Goal: Task Accomplishment & Management: Use online tool/utility

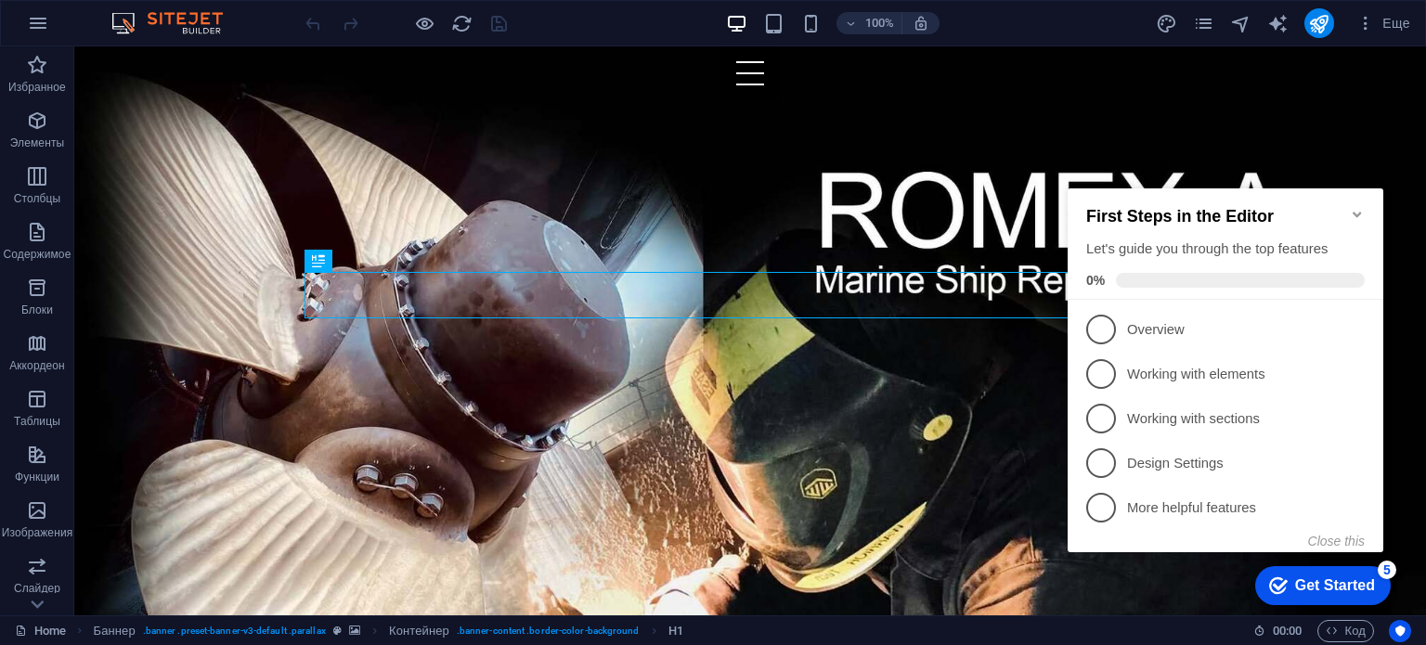
click at [1365, 582] on div "Get Started" at bounding box center [1335, 586] width 80 height 17
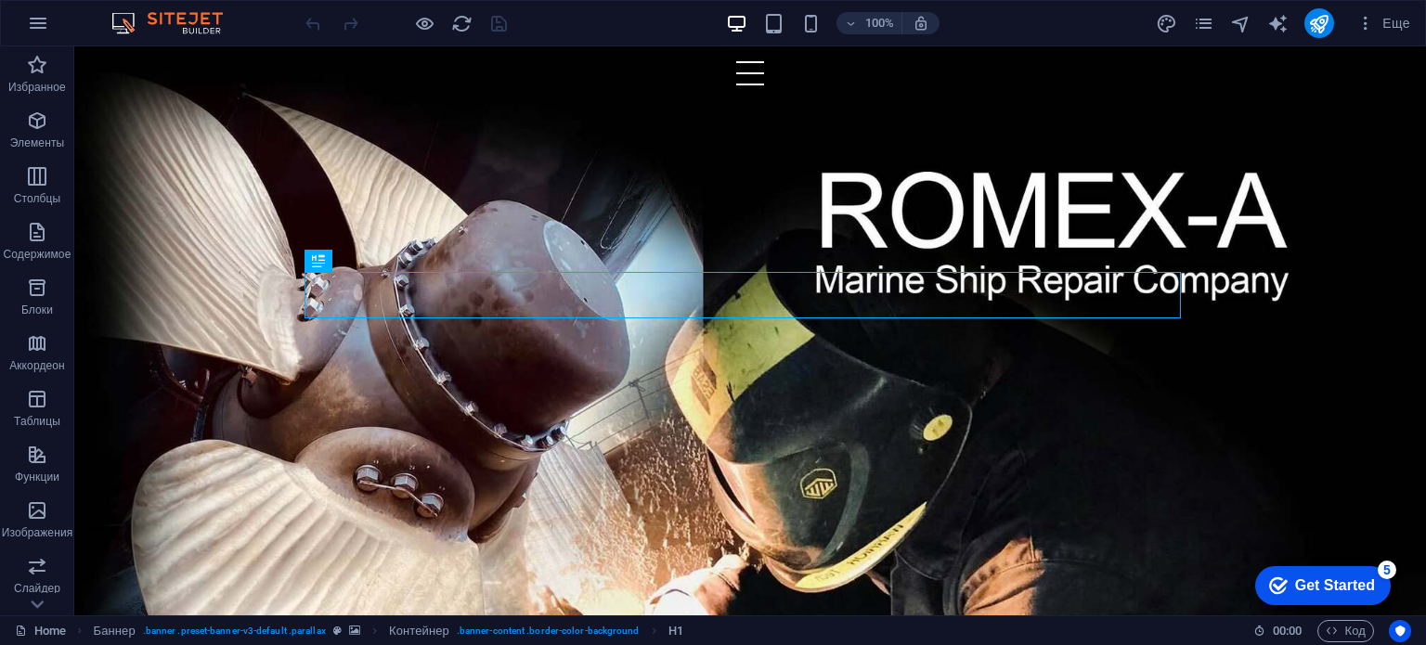
click at [1365, 582] on div "Get Started" at bounding box center [1335, 586] width 80 height 17
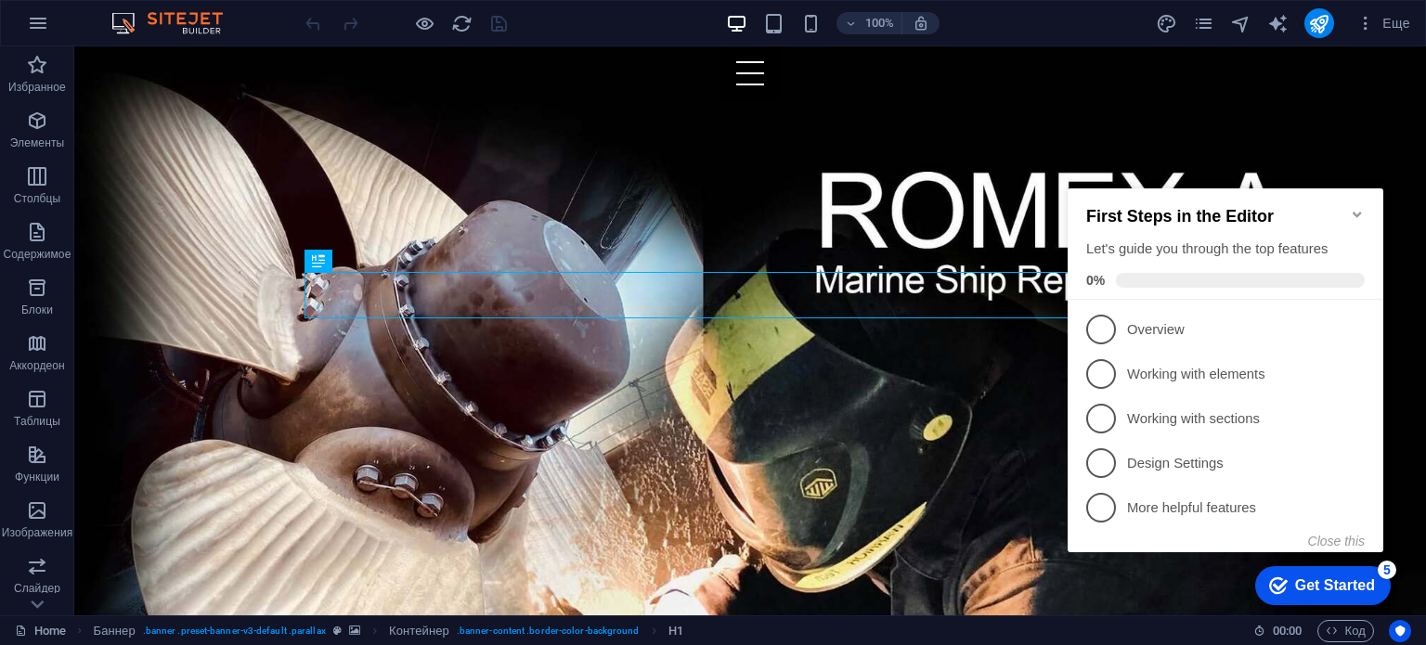
click at [1391, 571] on div "5" at bounding box center [1387, 570] width 19 height 19
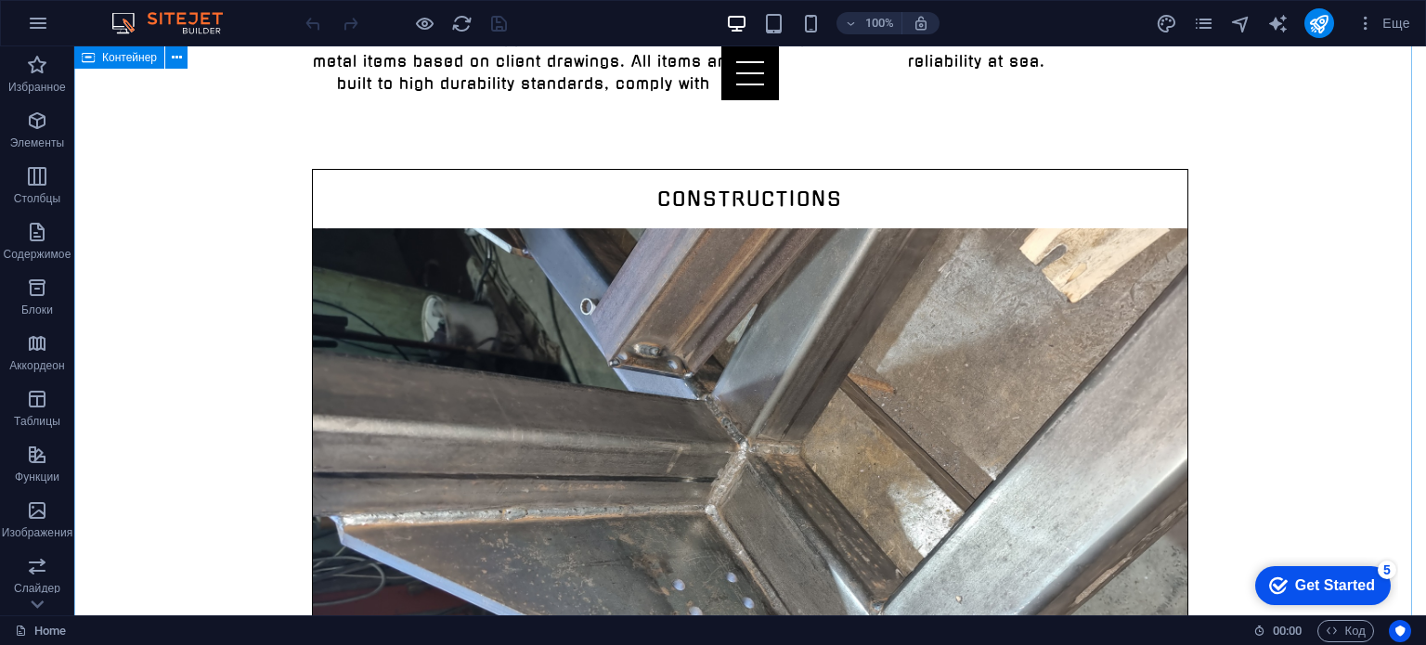
scroll to position [1207, 0]
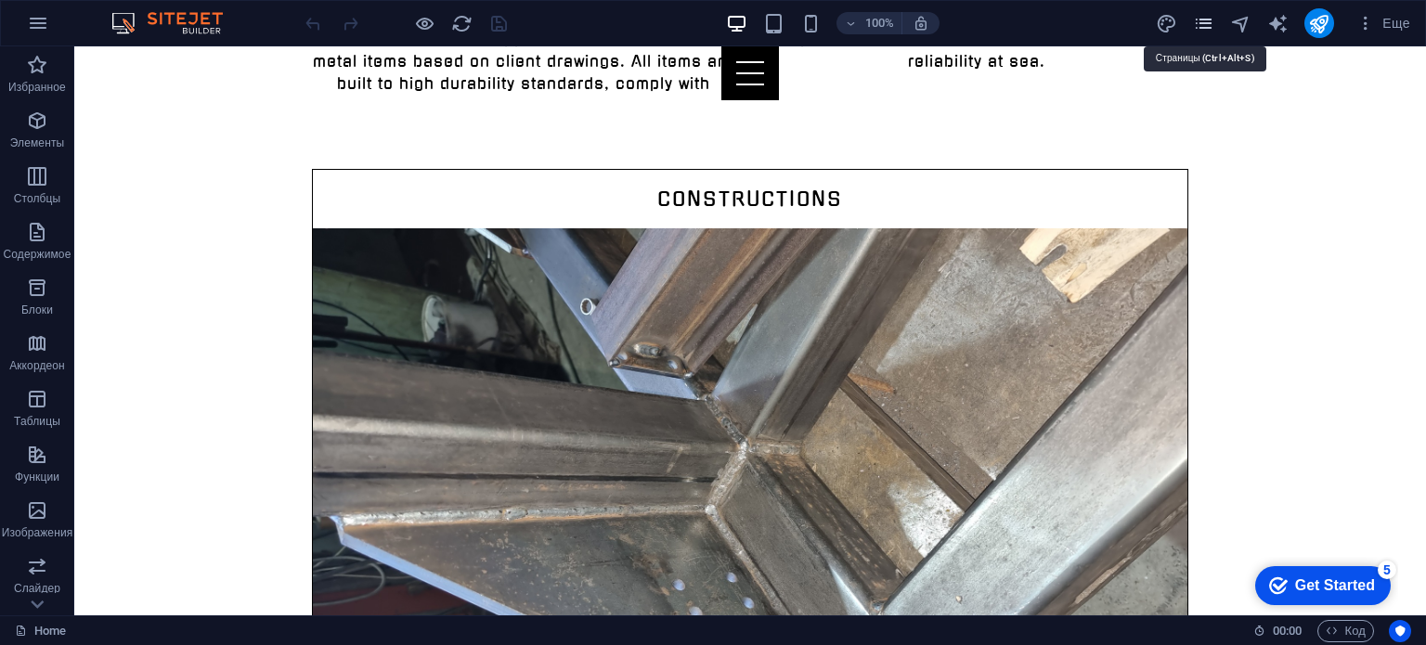
click at [1210, 16] on icon "pages" at bounding box center [1203, 23] width 21 height 21
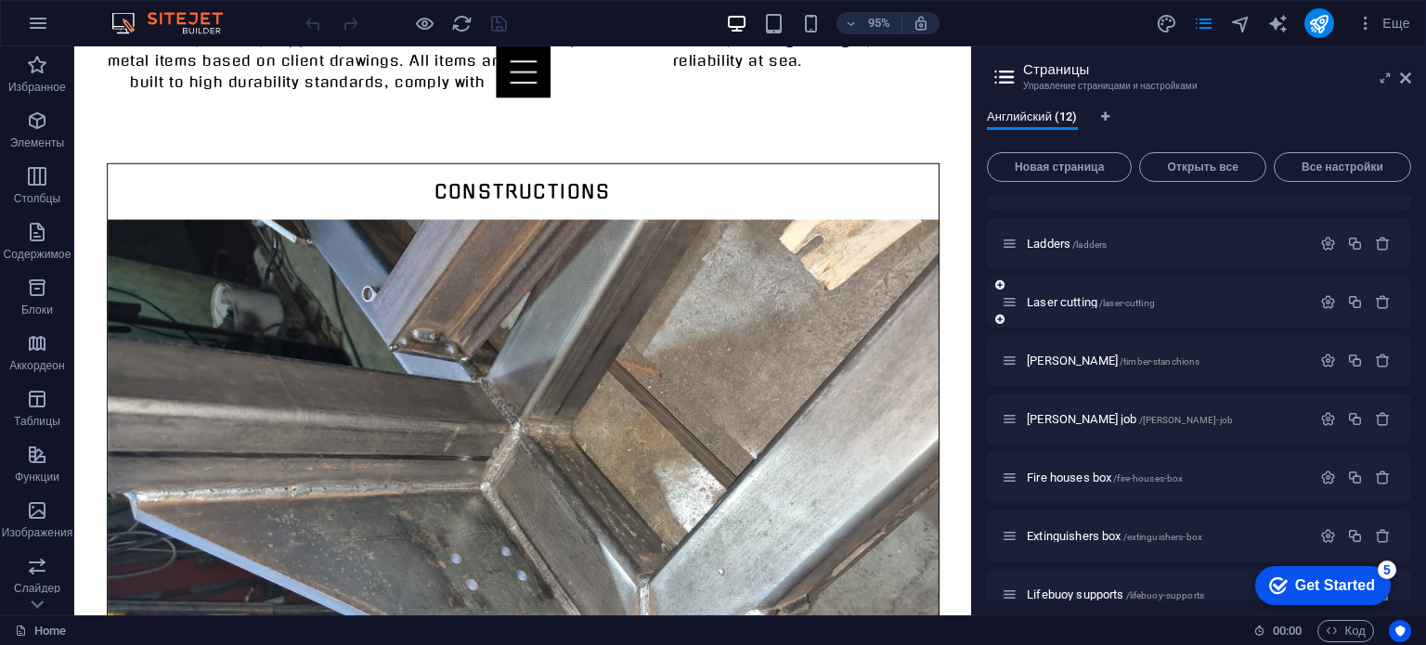
scroll to position [97, 0]
click at [1046, 415] on span "[PERSON_NAME] job /[PERSON_NAME]-job" at bounding box center [1130, 418] width 206 height 14
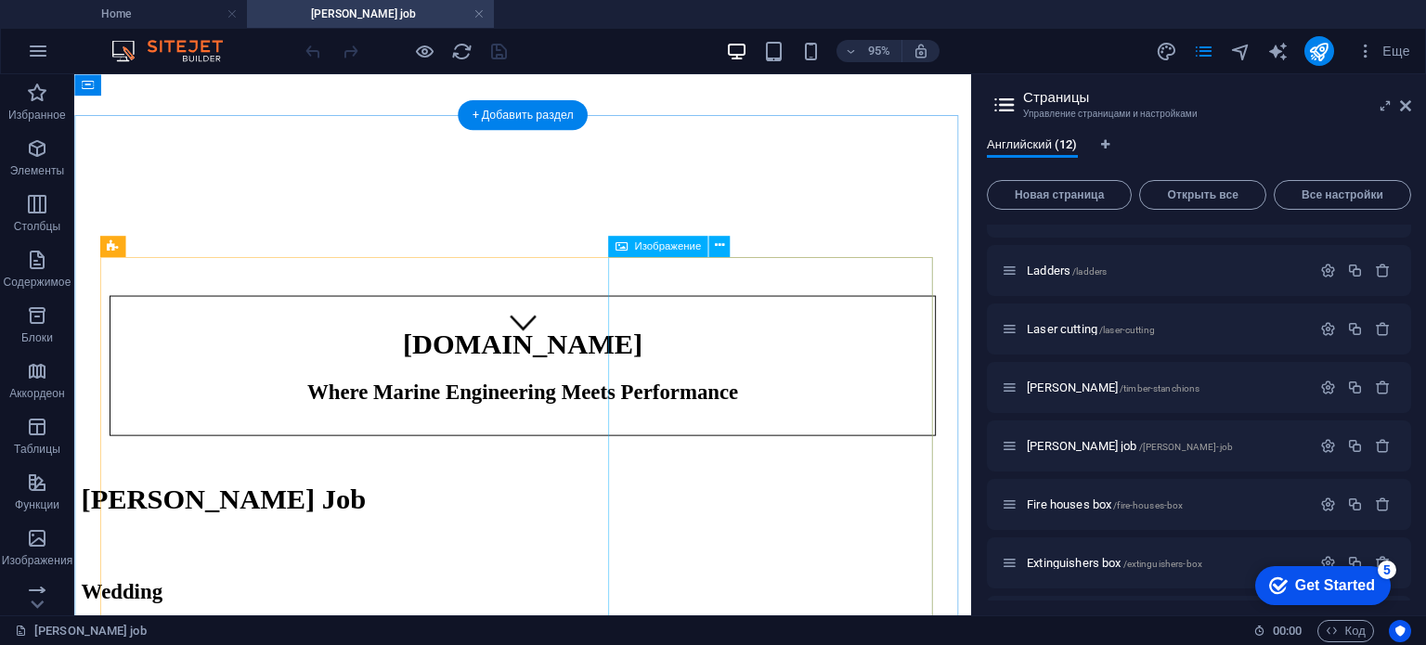
scroll to position [260, 0]
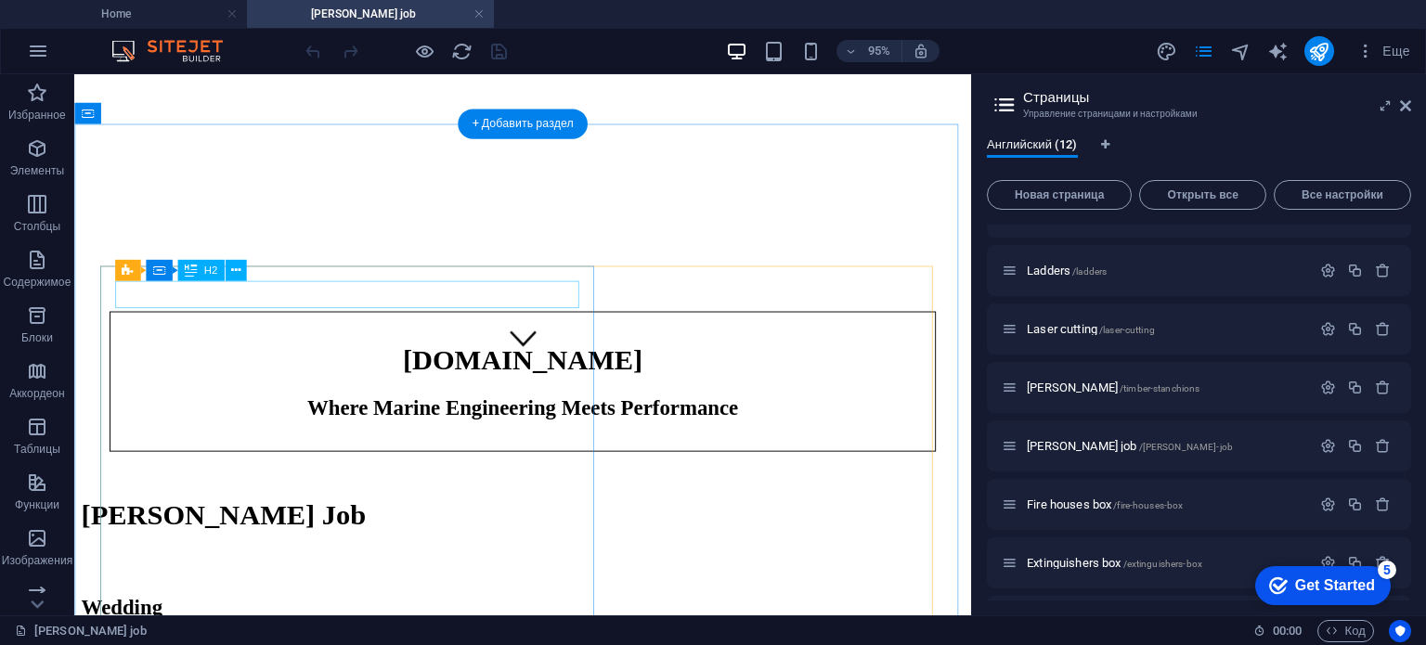
click at [351, 624] on div "Wedding" at bounding box center [546, 636] width 929 height 25
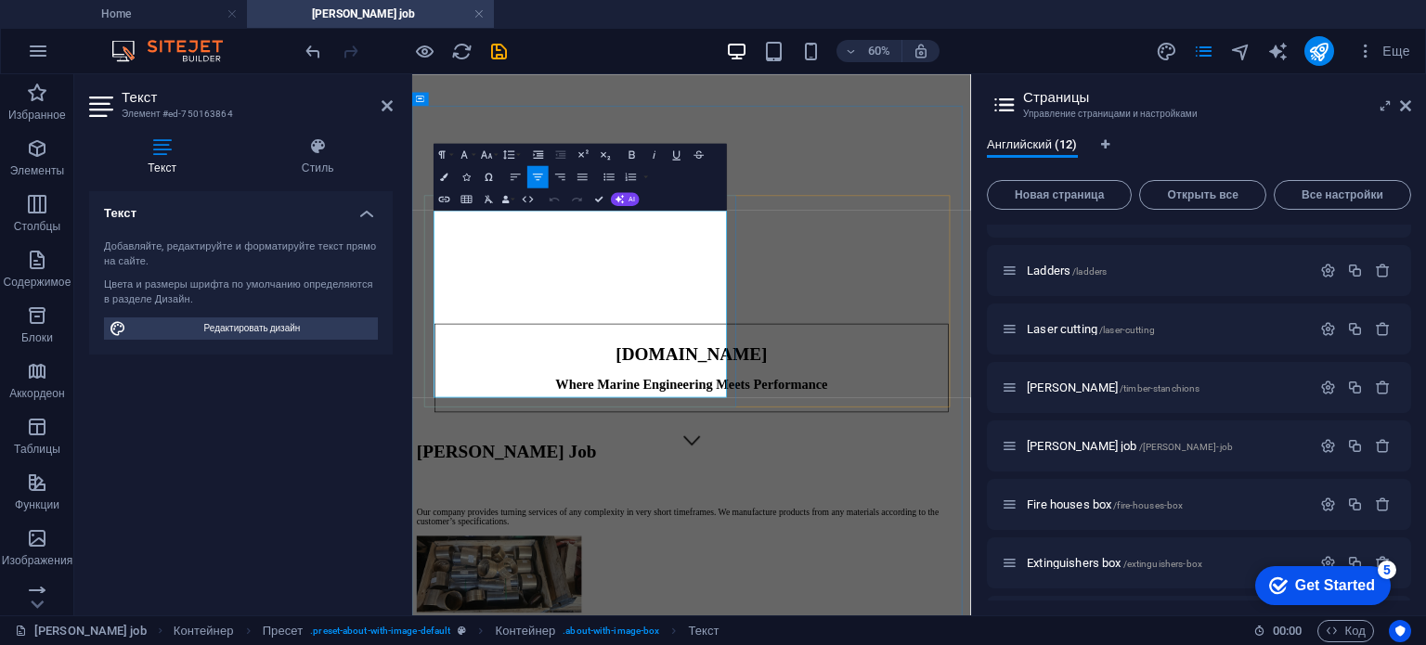
scroll to position [2131, 4]
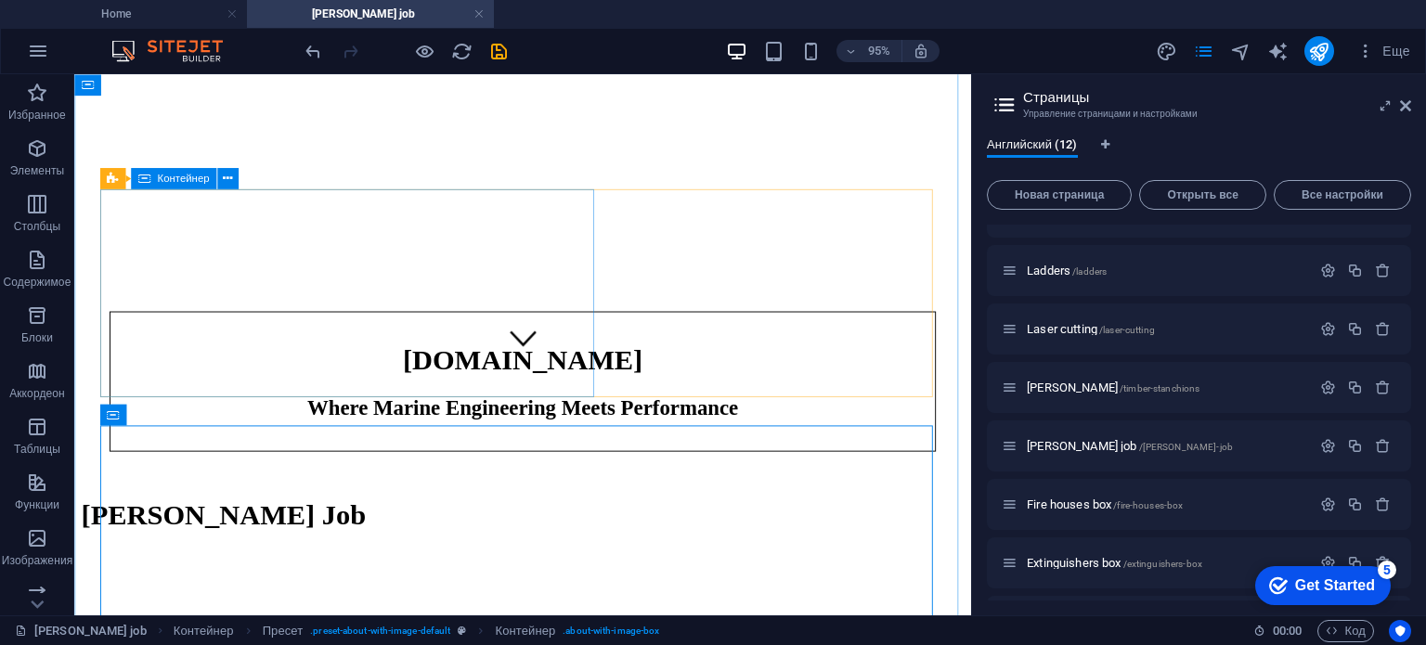
scroll to position [366, 0]
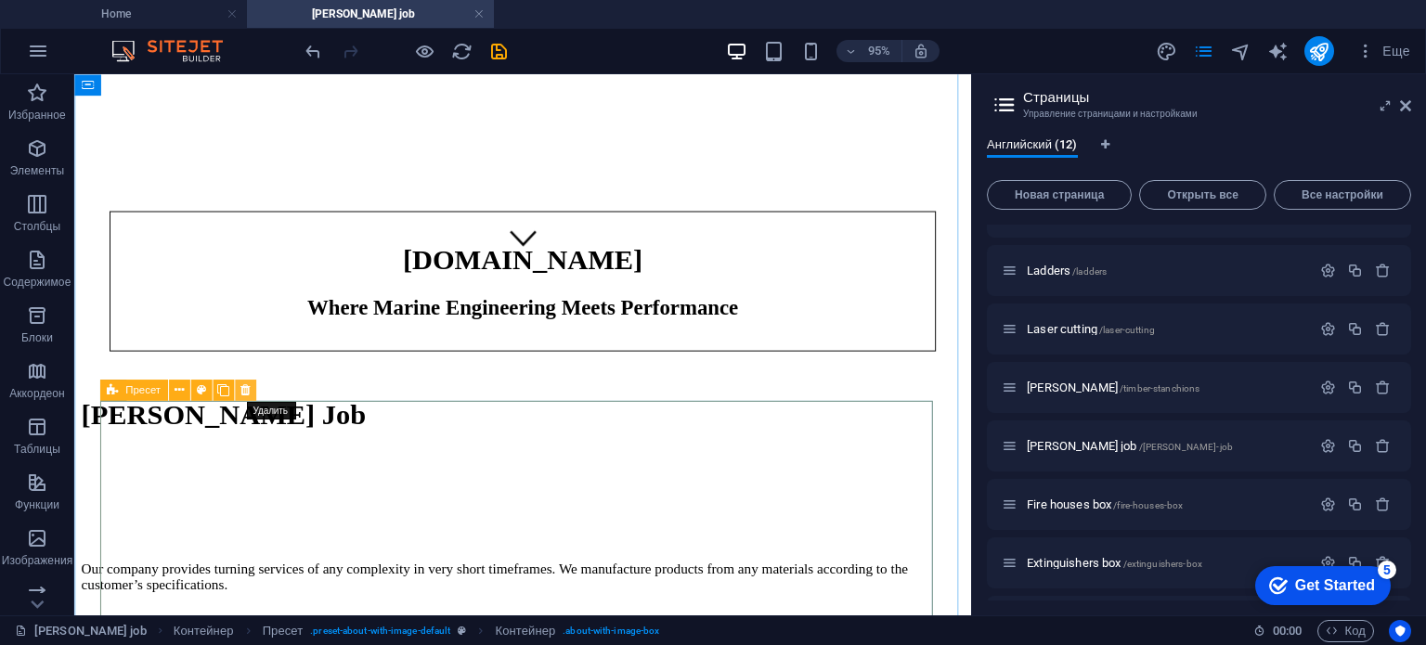
click at [249, 390] on icon at bounding box center [244, 391] width 9 height 19
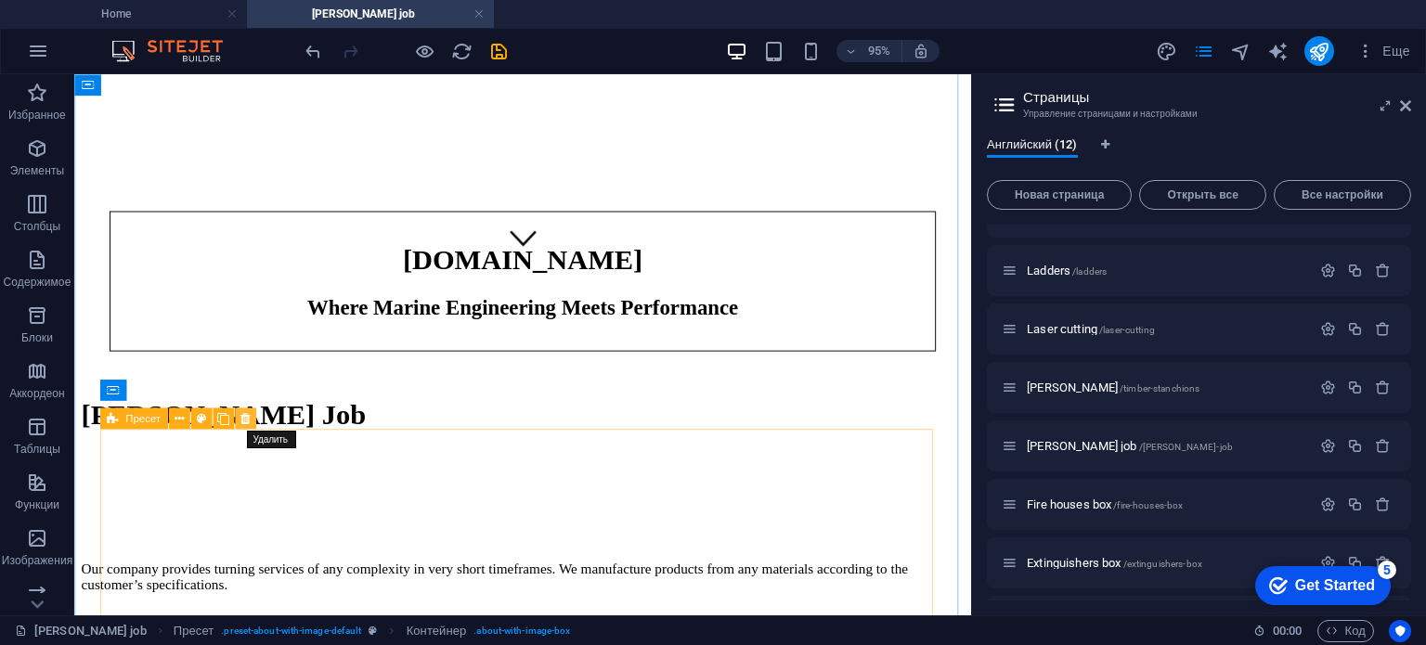
click at [242, 419] on icon at bounding box center [244, 418] width 9 height 19
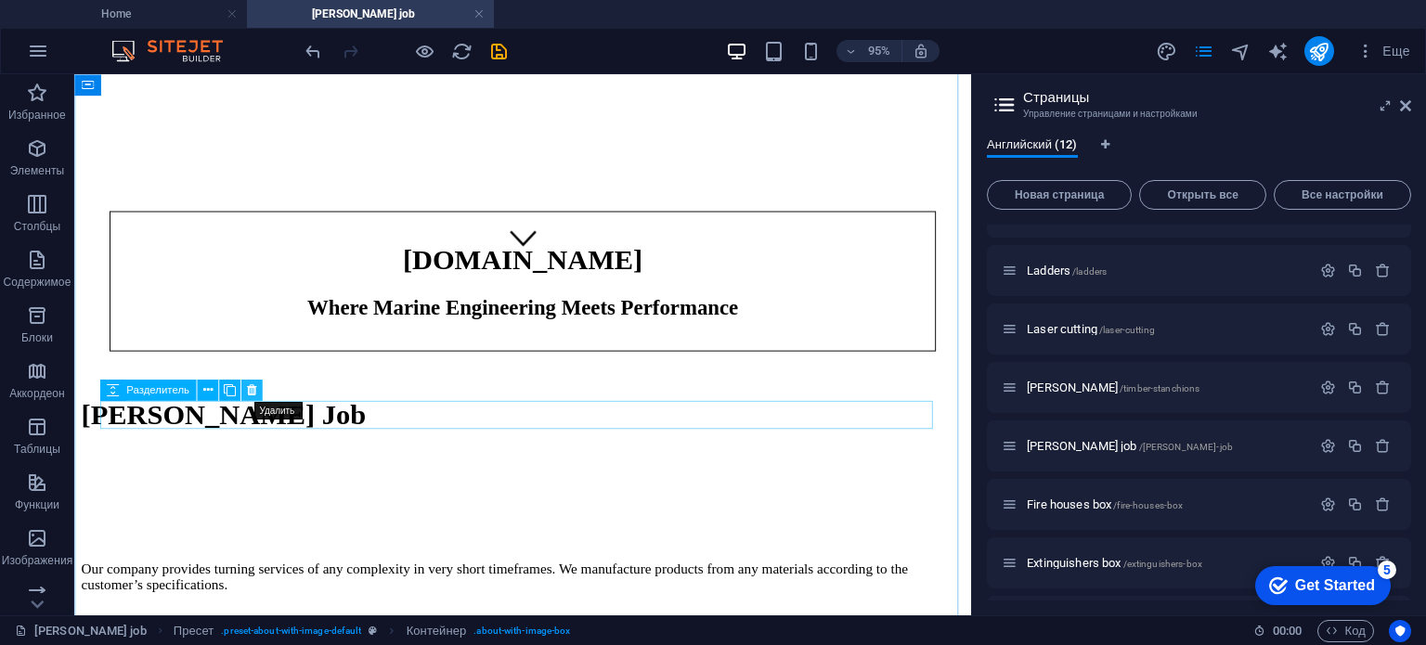
click at [253, 389] on icon at bounding box center [251, 391] width 9 height 19
click at [250, 391] on icon at bounding box center [251, 391] width 9 height 19
click at [224, 396] on icon at bounding box center [227, 391] width 9 height 19
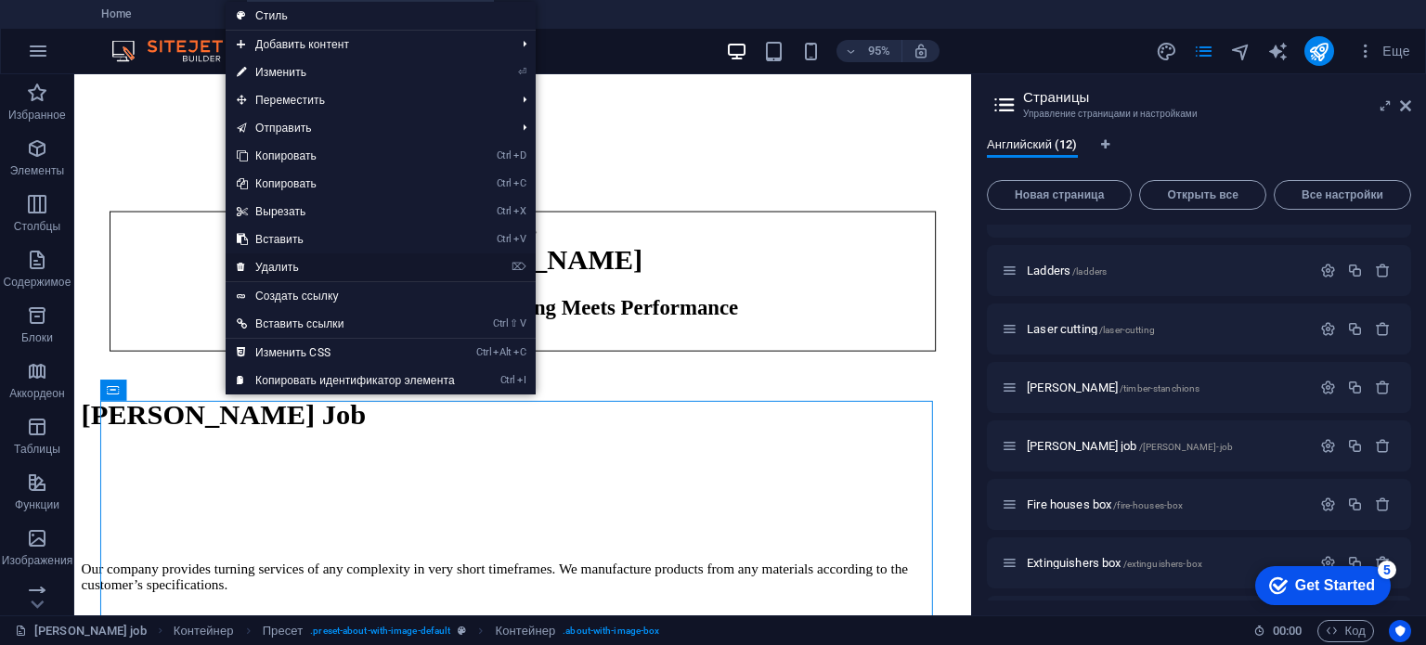
click at [285, 266] on link "⌦ Удалить" at bounding box center [346, 267] width 240 height 28
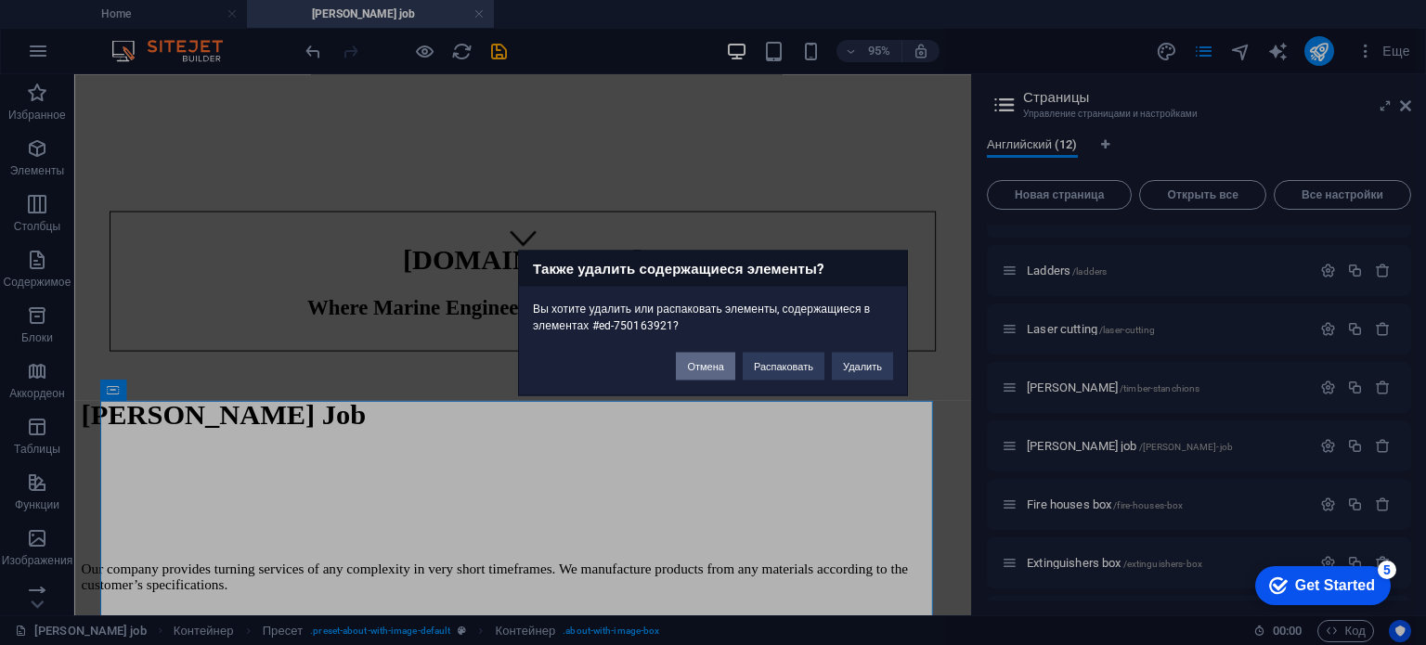
click at [715, 370] on button "Отмена" at bounding box center [705, 366] width 58 height 28
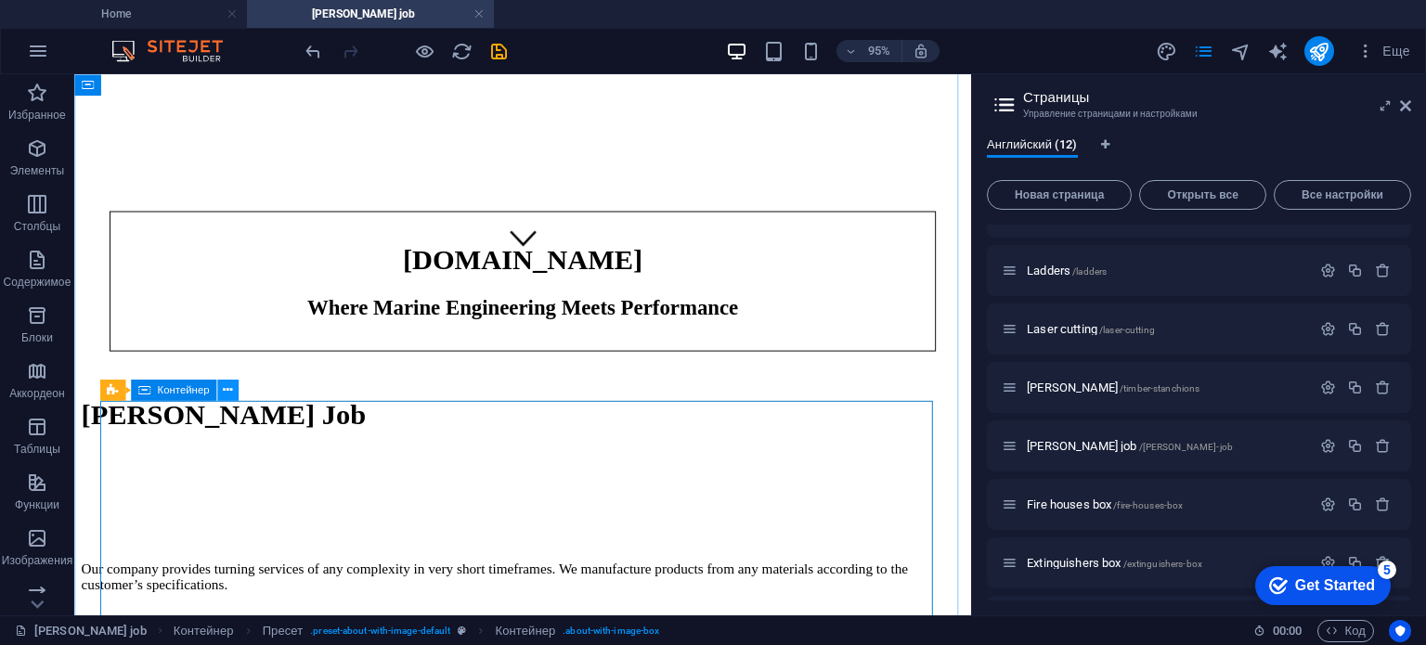
click at [228, 390] on icon at bounding box center [227, 391] width 9 height 19
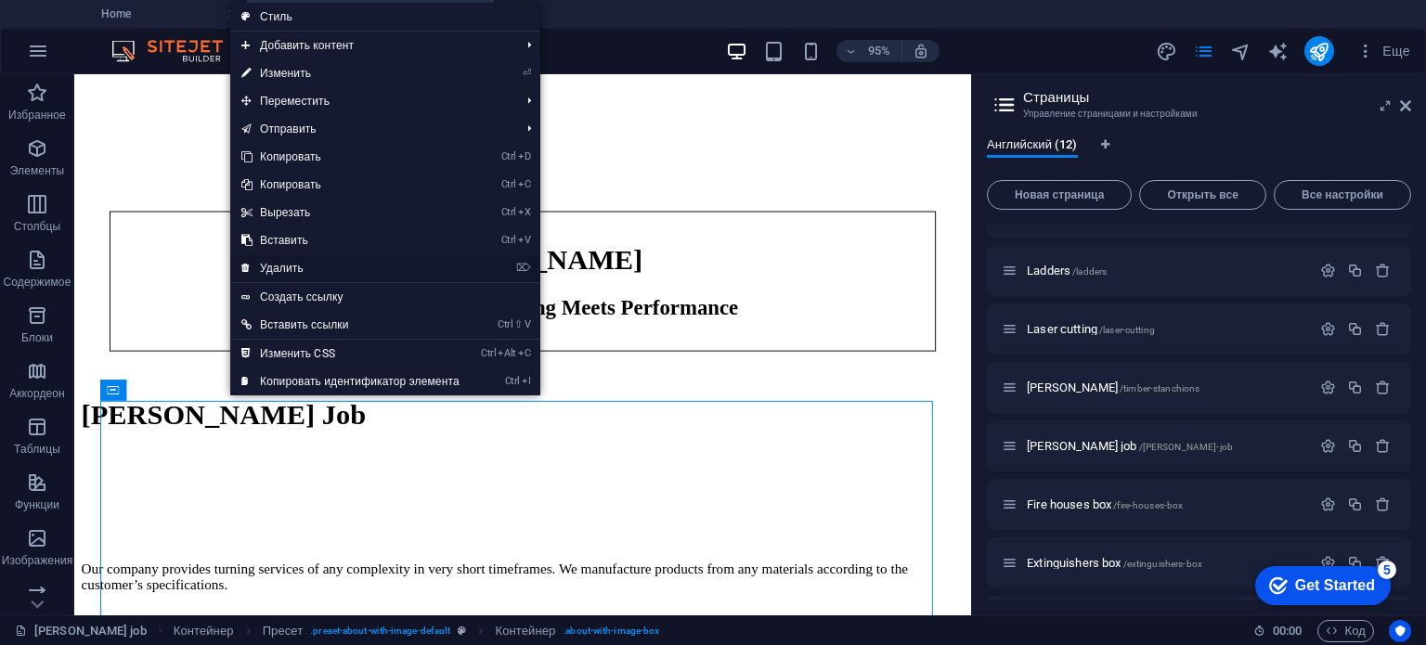
click at [281, 265] on link "⌦ Удалить" at bounding box center [350, 268] width 240 height 28
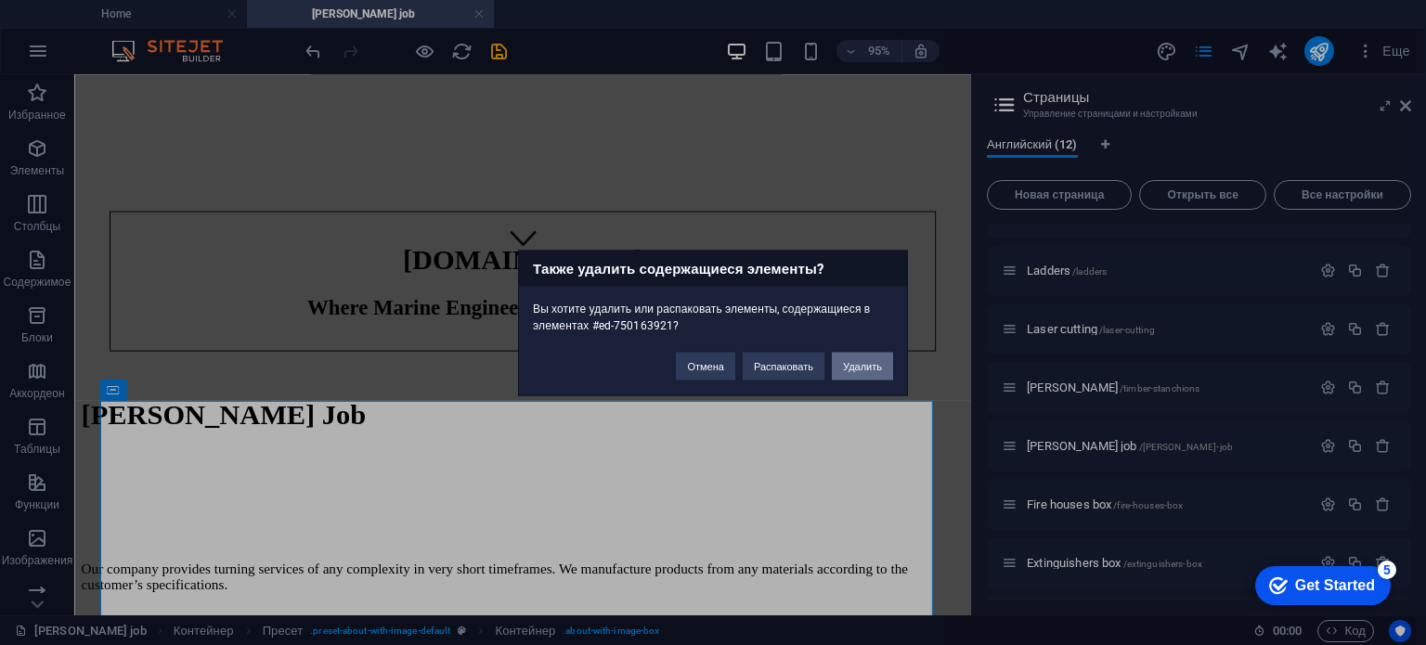
click at [866, 366] on button "Удалить" at bounding box center [862, 366] width 61 height 28
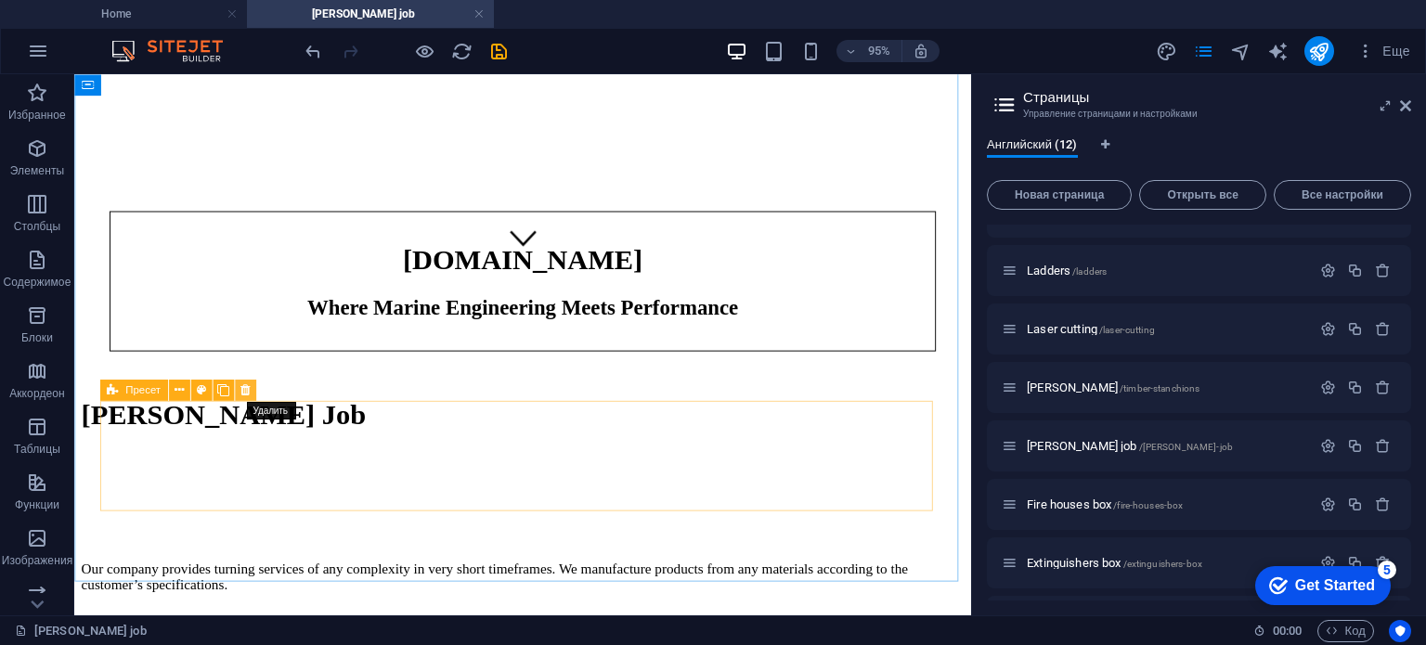
click at [248, 394] on icon at bounding box center [244, 391] width 9 height 19
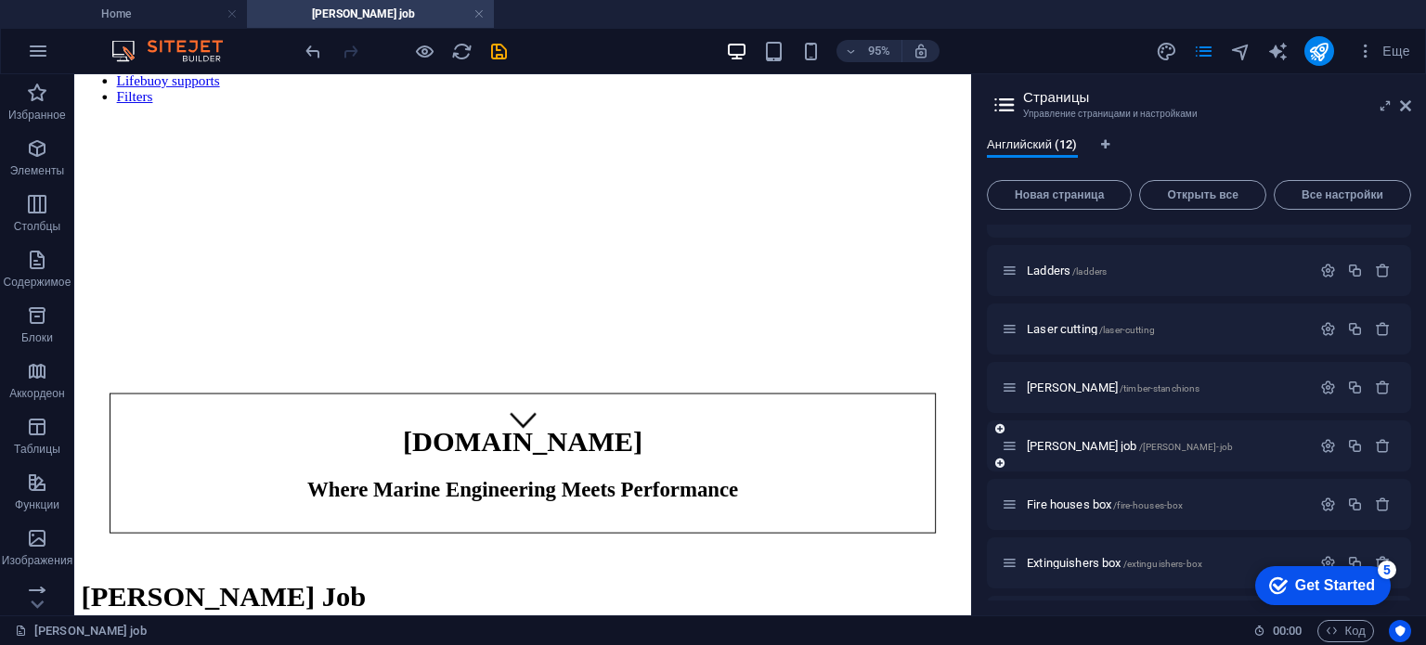
scroll to position [325, 0]
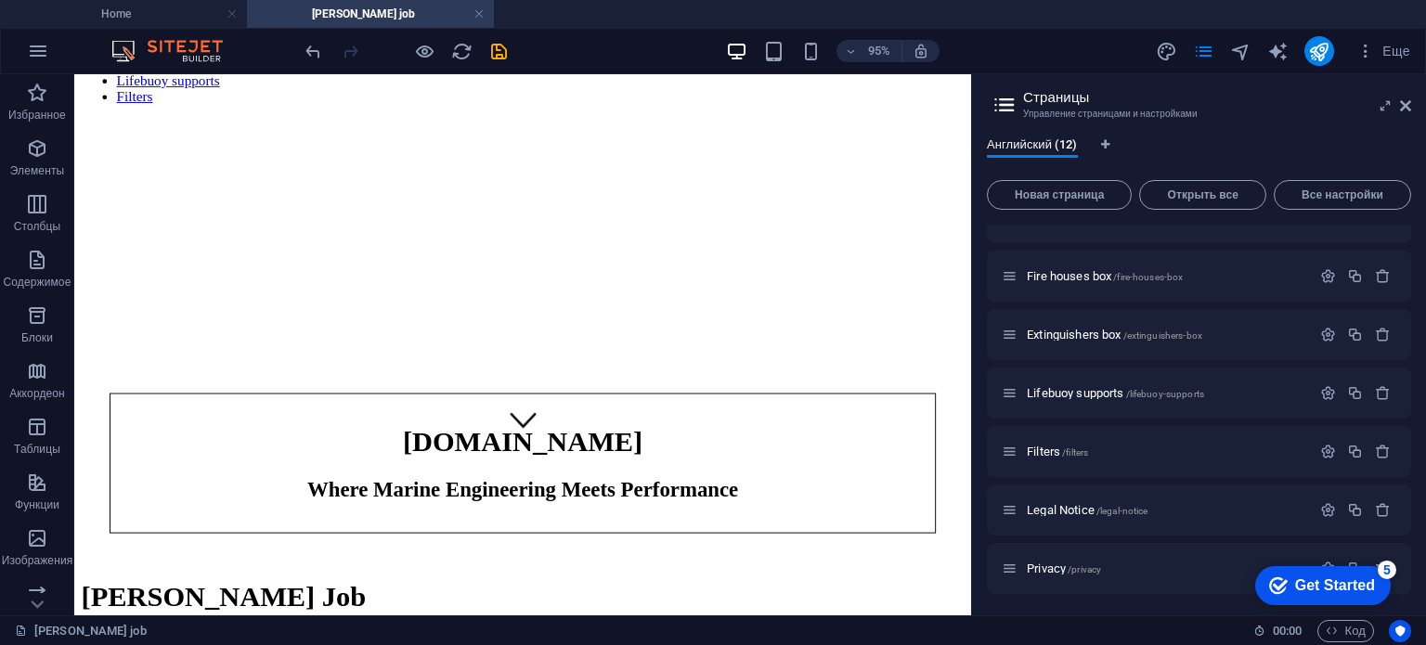
click at [1388, 567] on div "5" at bounding box center [1387, 570] width 19 height 19
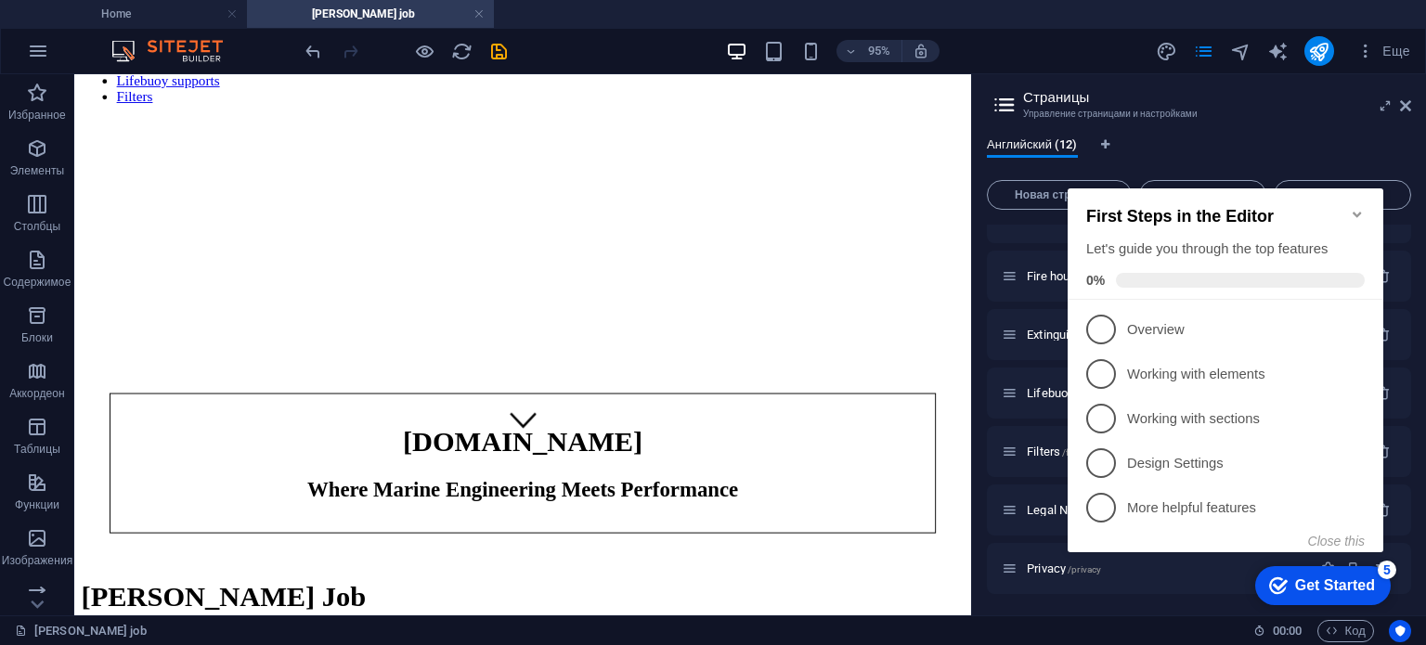
click at [1366, 203] on div "First Steps in the Editor Let's guide you through the top features 0%" at bounding box center [1226, 243] width 316 height 111
click at [1358, 212] on icon "Minimize checklist" at bounding box center [1357, 215] width 8 height 6
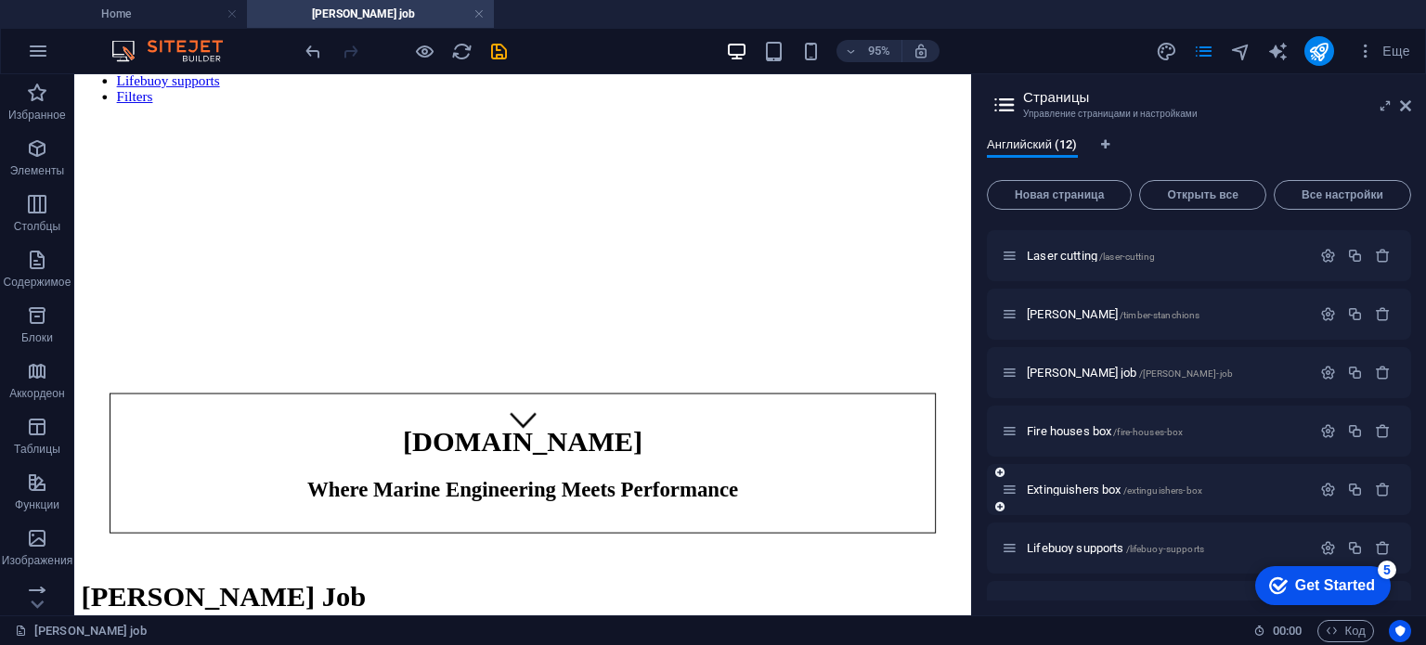
scroll to position [169, 0]
click at [1327, 374] on icon "button" at bounding box center [1328, 374] width 16 height 16
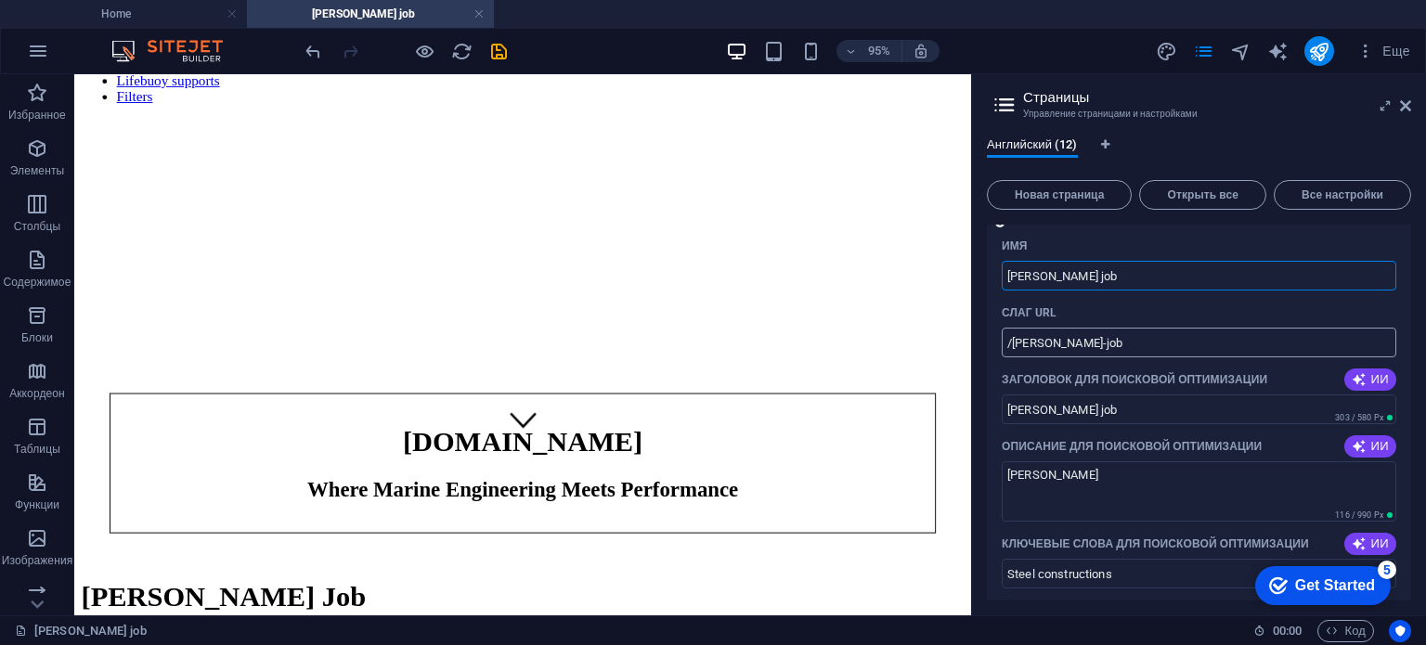
scroll to position [344, 0]
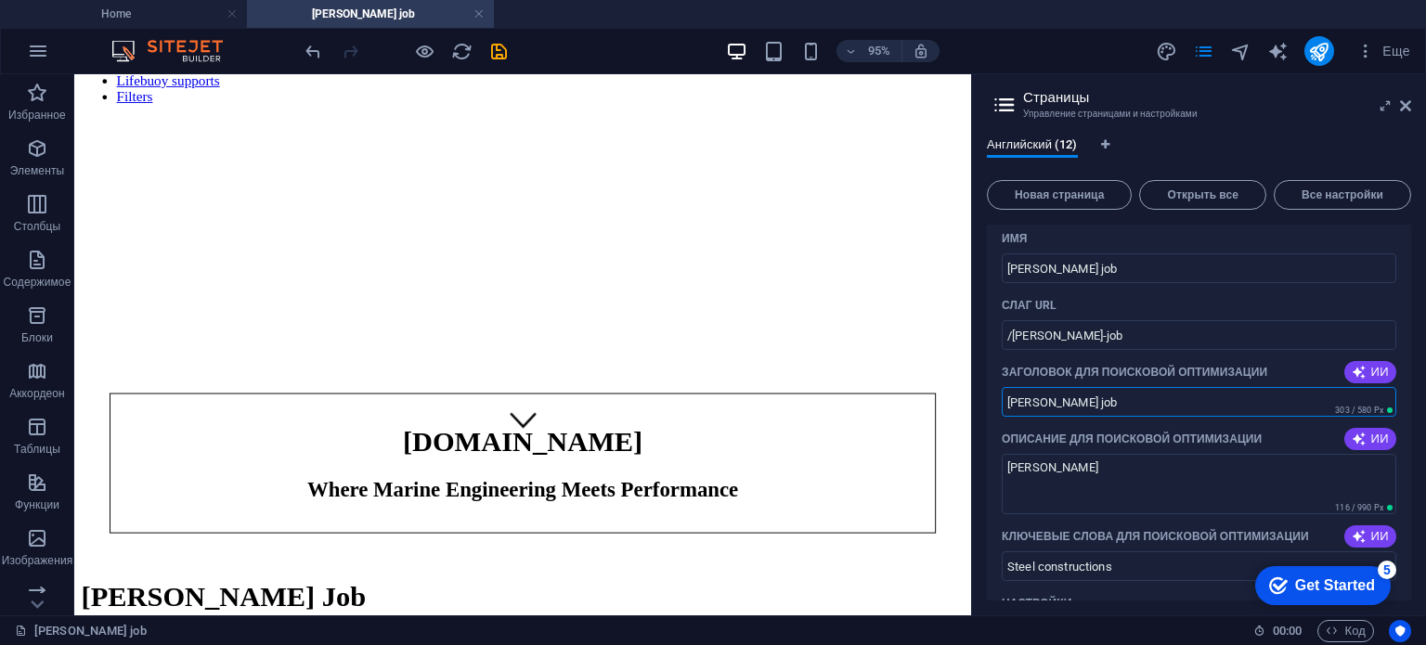
drag, startPoint x: 1157, startPoint y: 482, endPoint x: 993, endPoint y: 404, distance: 181.9
drag, startPoint x: 993, startPoint y: 404, endPoint x: 1277, endPoint y: 422, distance: 284.7
click at [1019, 422] on html "Skip to main content Home Steel constructions Ladders Laser cutting Timber stan…" at bounding box center [546, 635] width 944 height 1470
click at [1079, 397] on input "[PERSON_NAME] job" at bounding box center [1199, 402] width 395 height 30
click at [1133, 456] on textarea "[PERSON_NAME]" at bounding box center [1199, 484] width 395 height 60
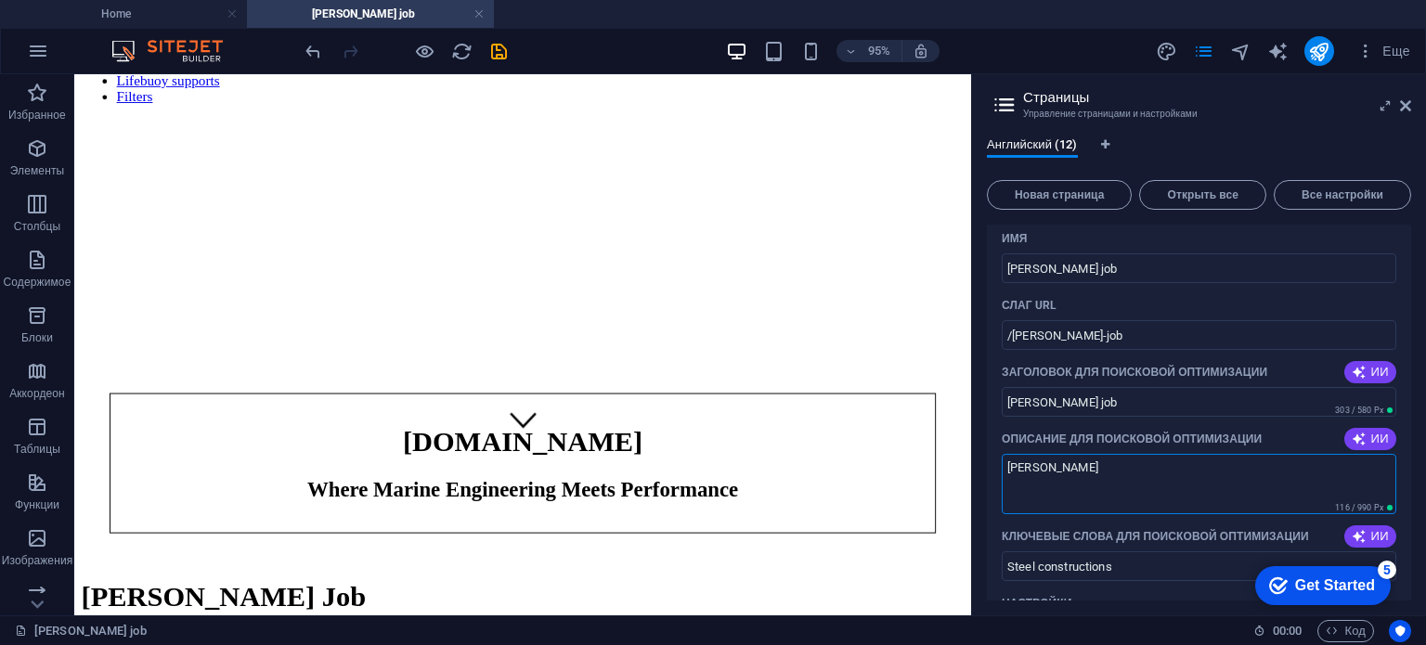
paste textarea "[PERSON_NAME] job"
click at [1145, 560] on input "Steel constructions" at bounding box center [1199, 567] width 395 height 30
type textarea "[PERSON_NAME] job"
paste input "[PERSON_NAME] job"
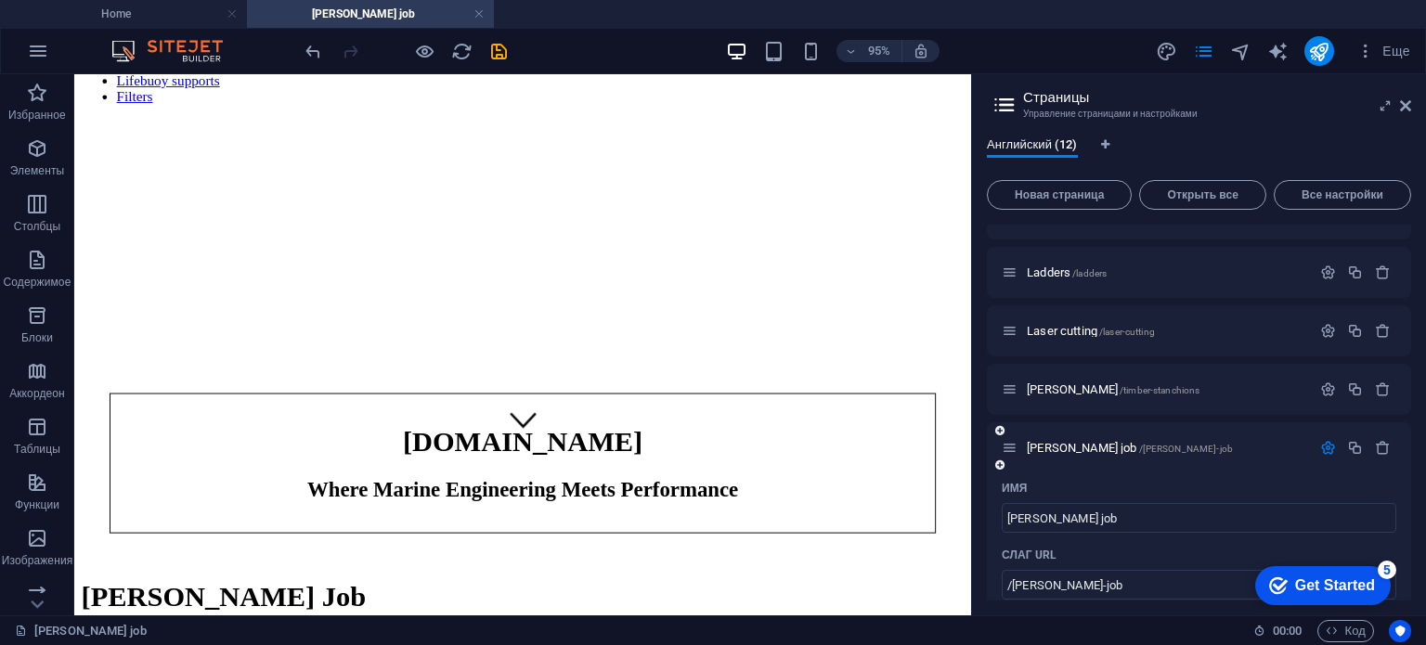
scroll to position [0, 0]
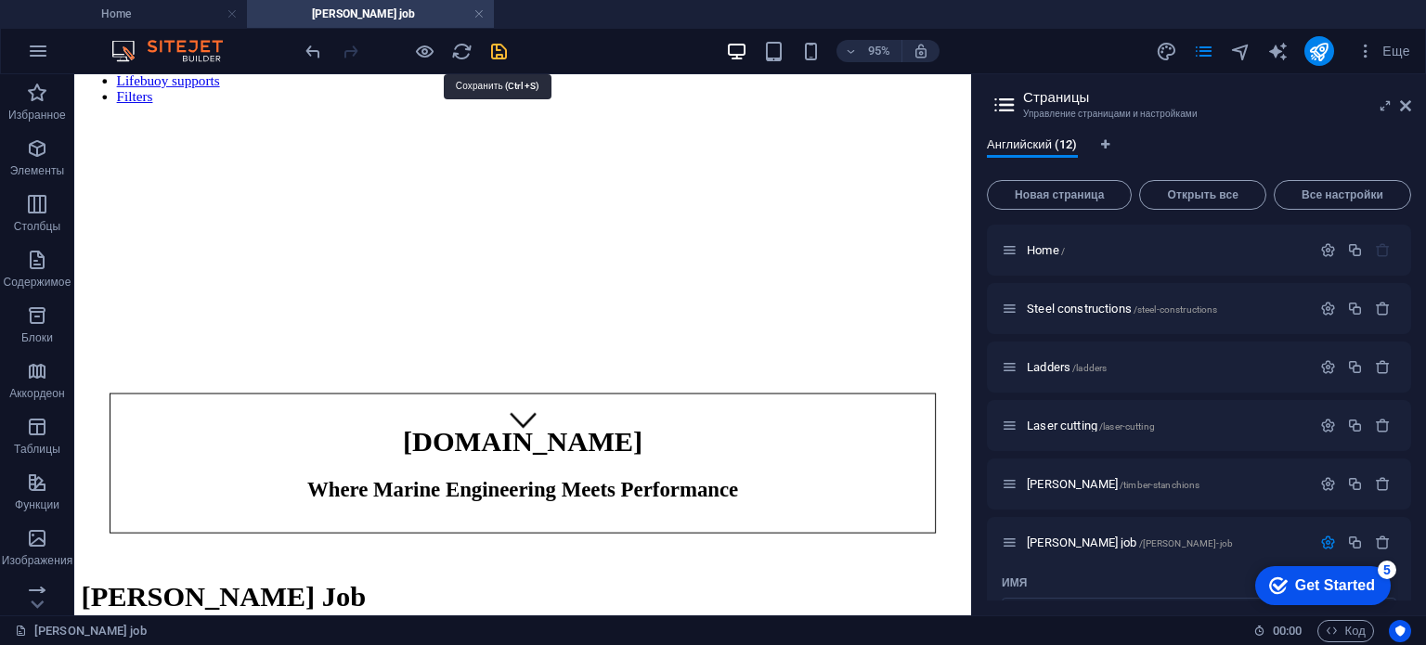
type input "[PERSON_NAME] job"
click at [493, 50] on icon "save" at bounding box center [498, 51] width 21 height 21
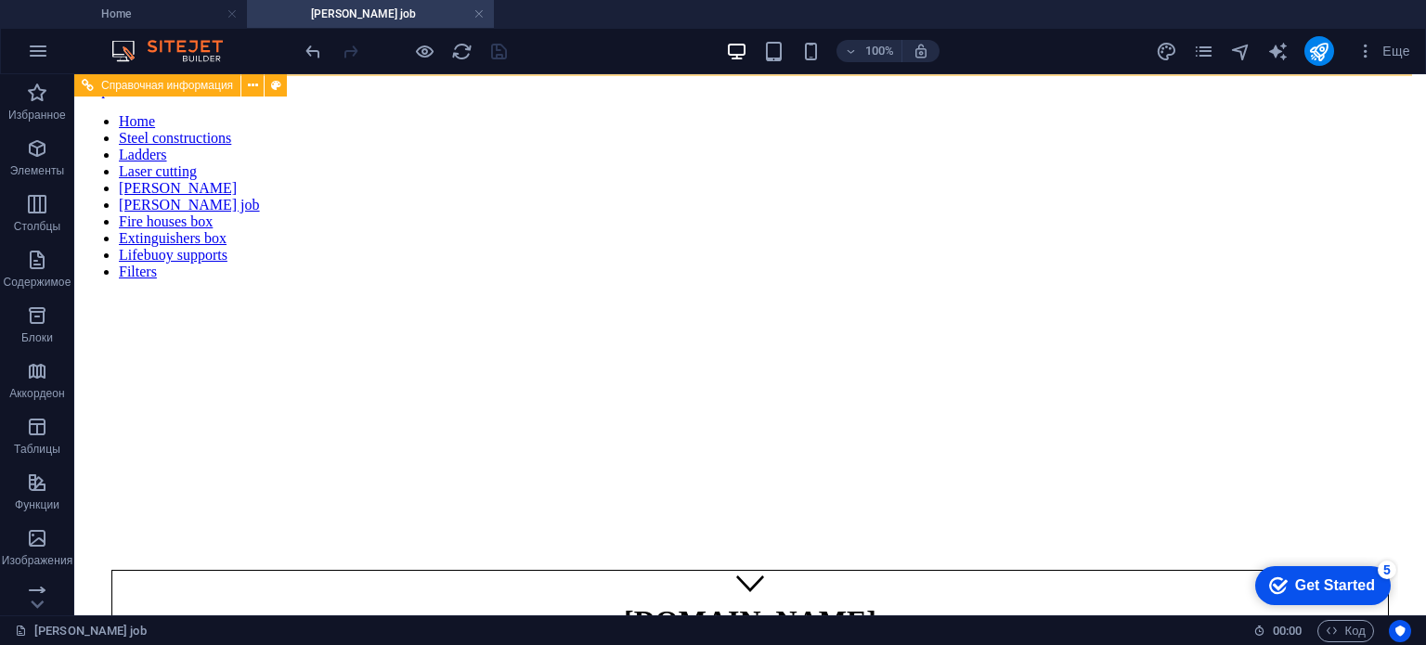
click at [743, 295] on div at bounding box center [750, 295] width 1337 height 0
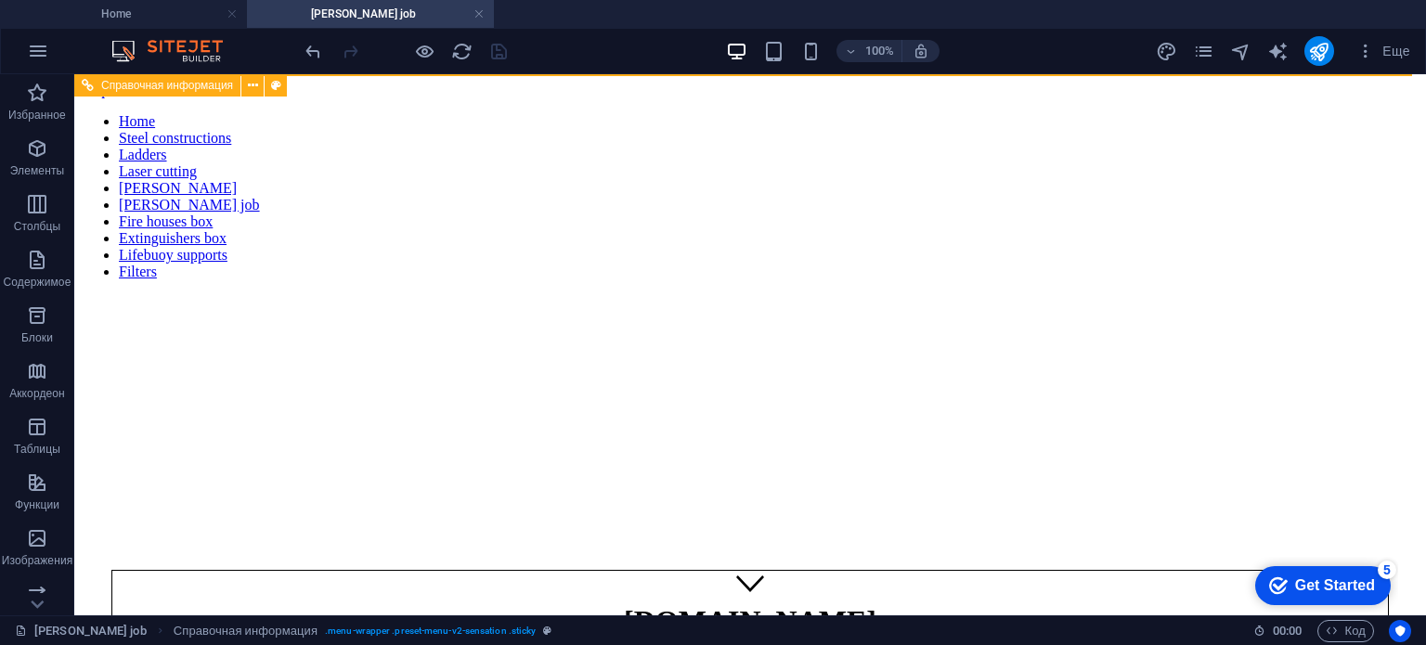
click at [751, 280] on nav "Home Steel constructions Ladders Laser cutting Timber stanchions [PERSON_NAME] …" at bounding box center [750, 196] width 1337 height 167
click at [758, 280] on nav "Home Steel constructions Ladders Laser cutting Timber stanchions [PERSON_NAME] …" at bounding box center [750, 196] width 1337 height 167
click at [749, 280] on nav "Home Steel constructions Ladders Laser cutting Timber stanchions [PERSON_NAME] …" at bounding box center [750, 196] width 1337 height 167
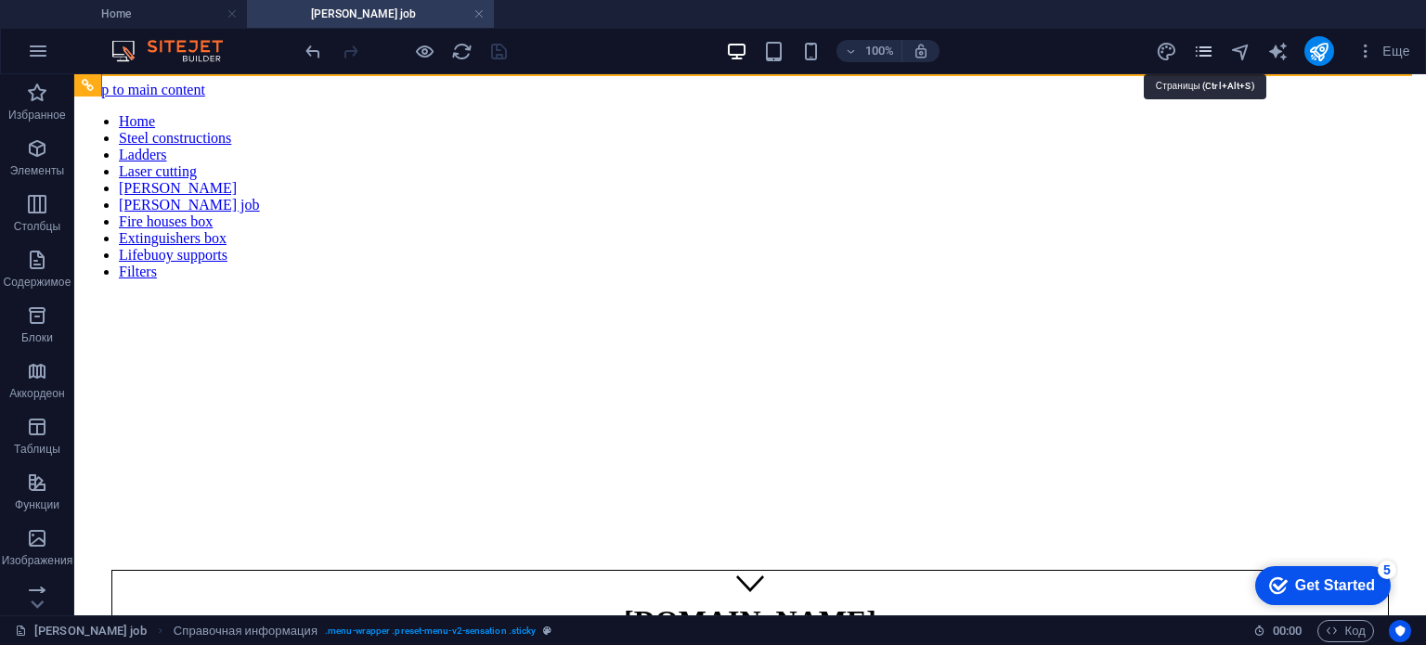
click at [1203, 54] on icon "pages" at bounding box center [1203, 51] width 21 height 21
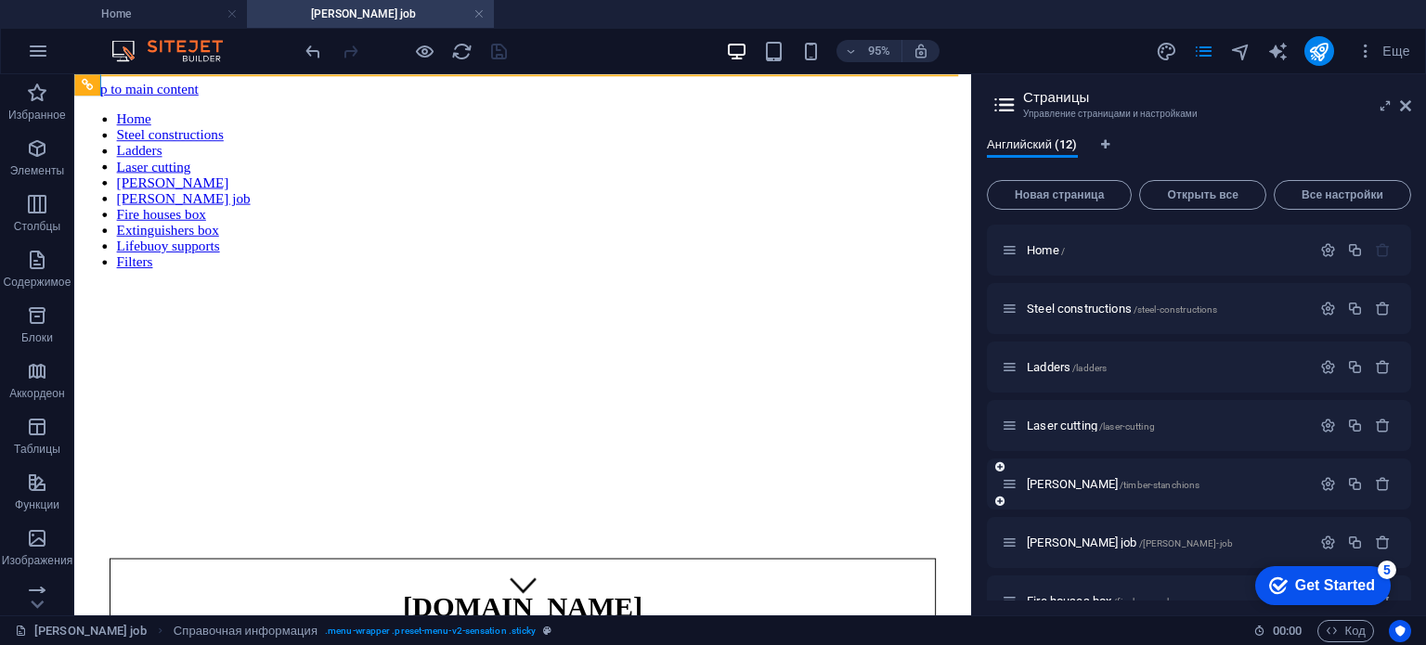
scroll to position [325, 0]
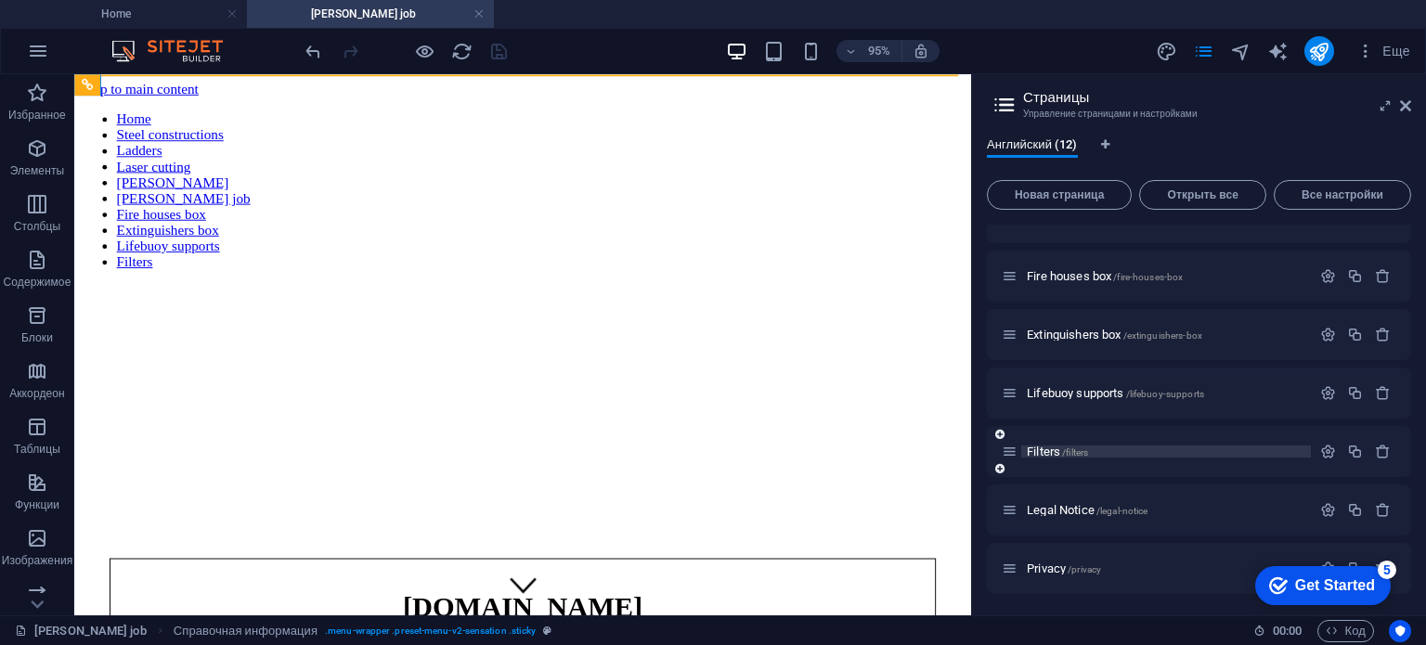
click at [1037, 449] on span "Filters /filters" at bounding box center [1057, 452] width 61 height 14
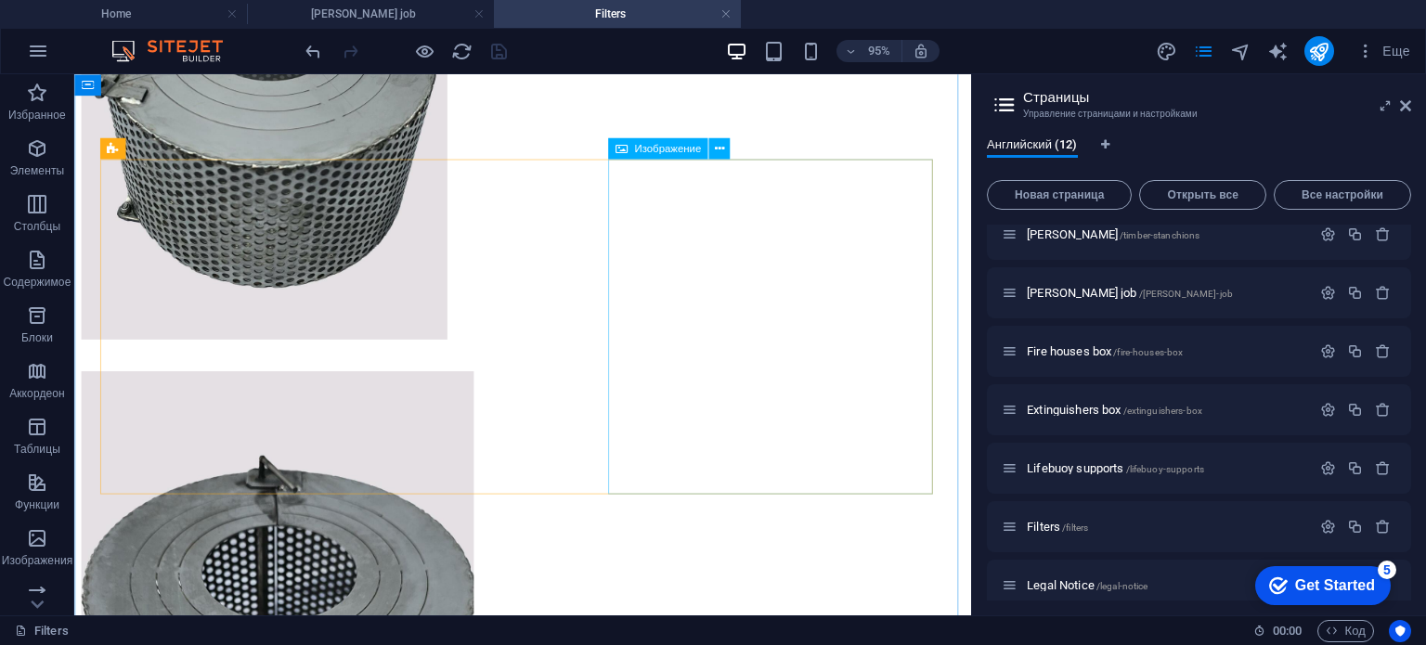
scroll to position [1111, 0]
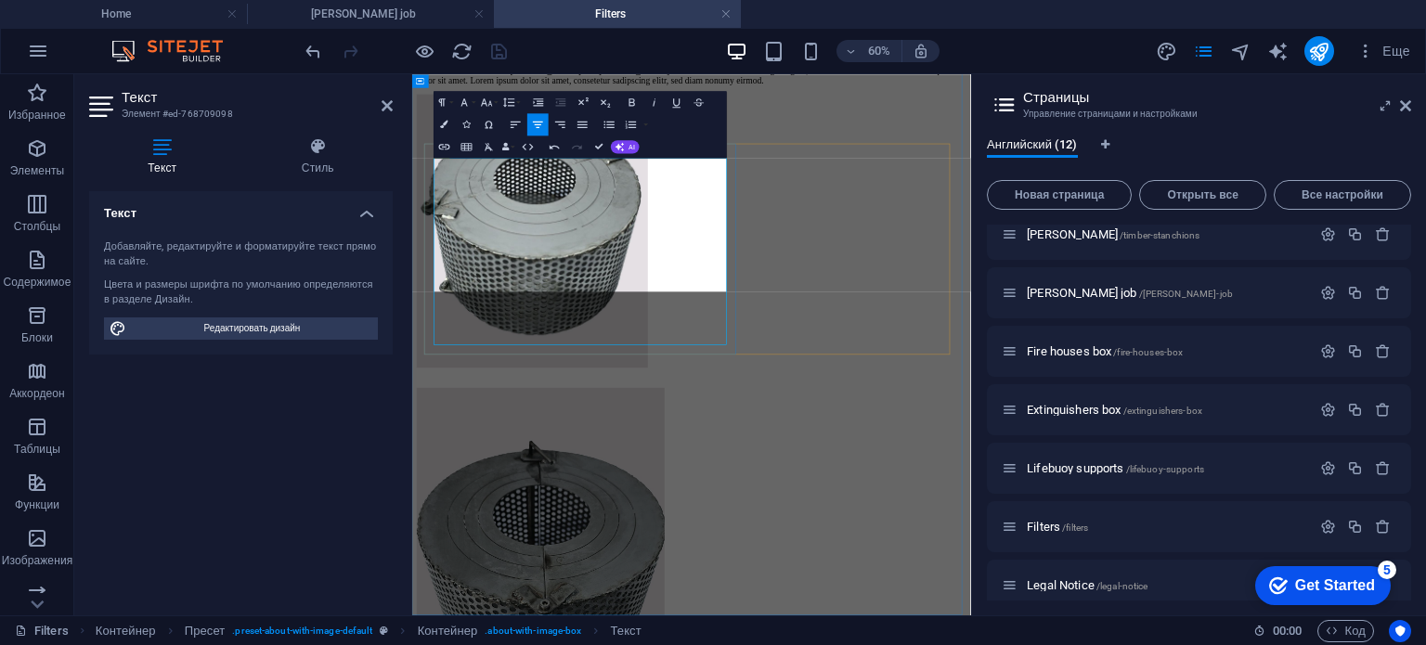
scroll to position [8183, 4]
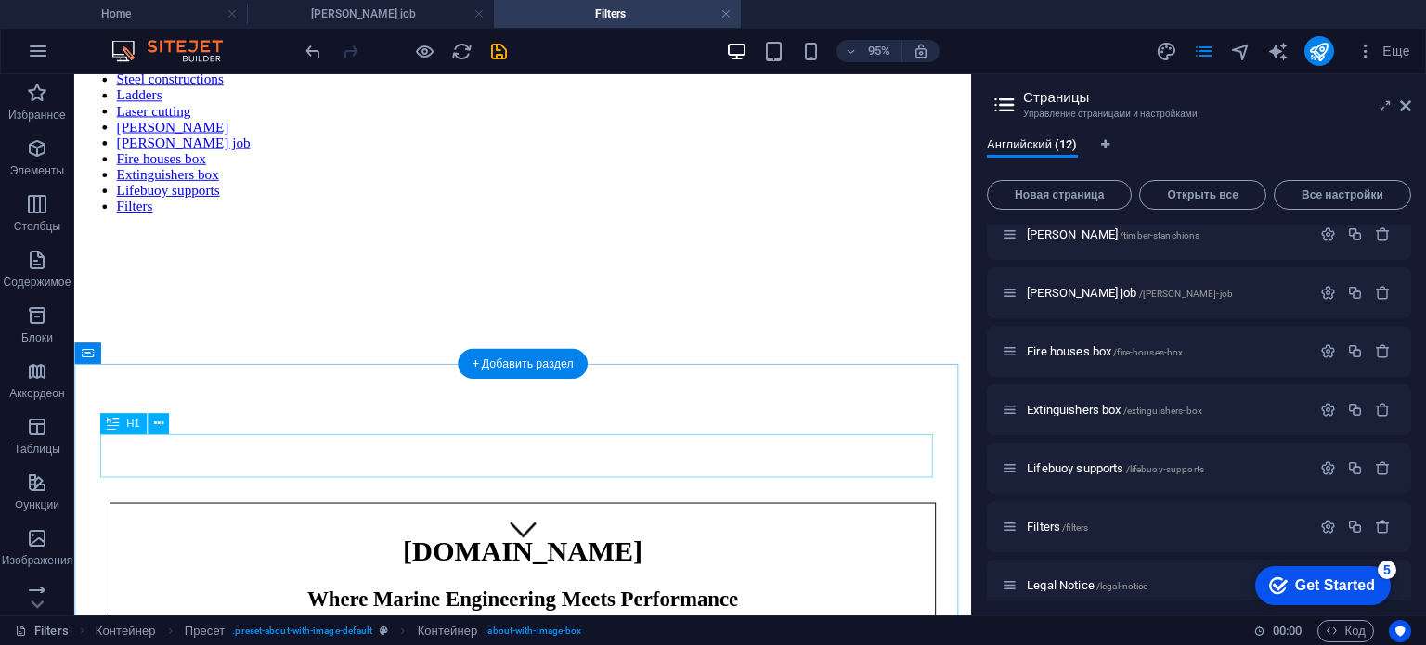
scroll to position [0, 0]
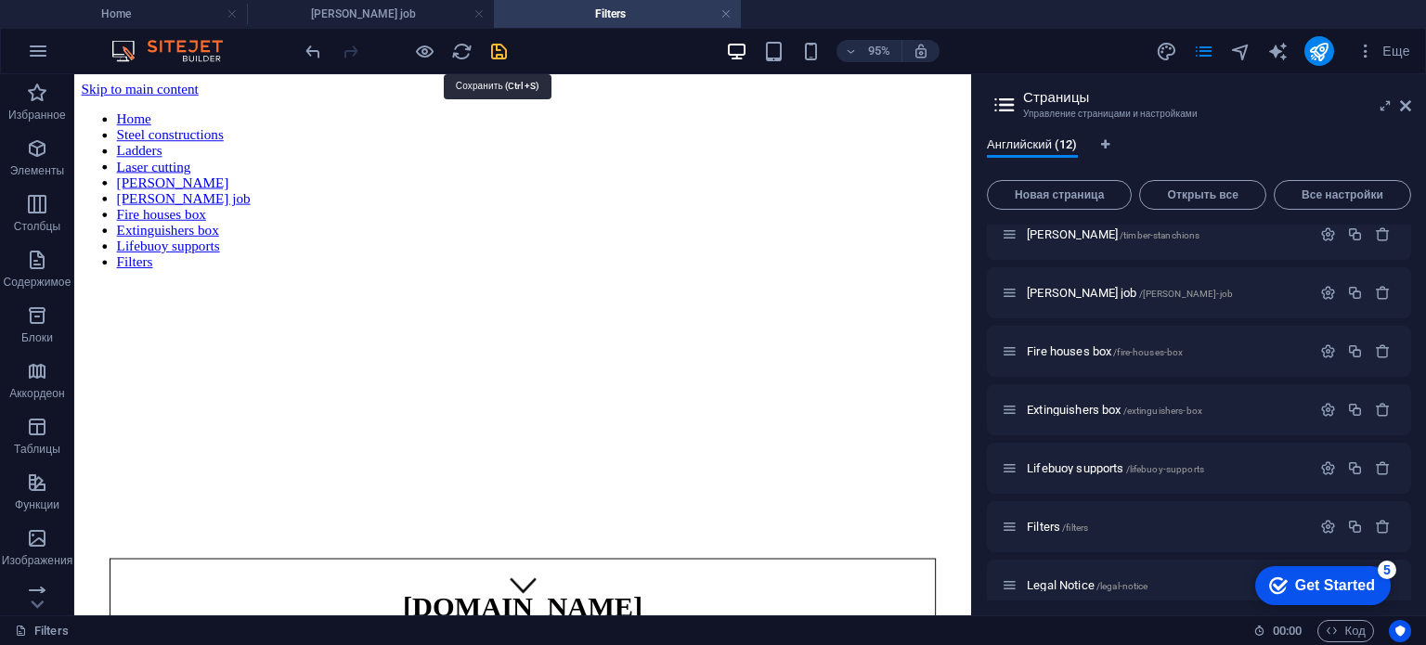
click at [503, 46] on icon "save" at bounding box center [498, 51] width 21 height 21
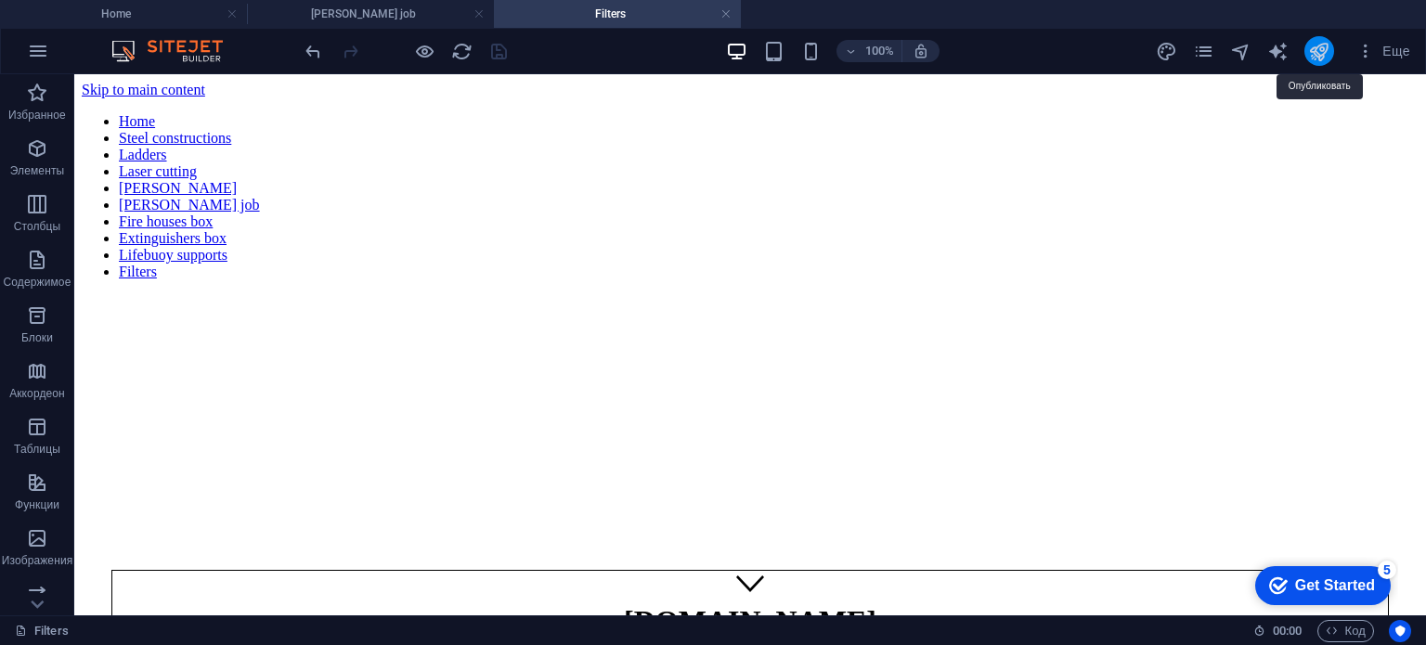
click at [1319, 48] on icon "publish" at bounding box center [1318, 51] width 21 height 21
